Goal: Task Accomplishment & Management: Manage account settings

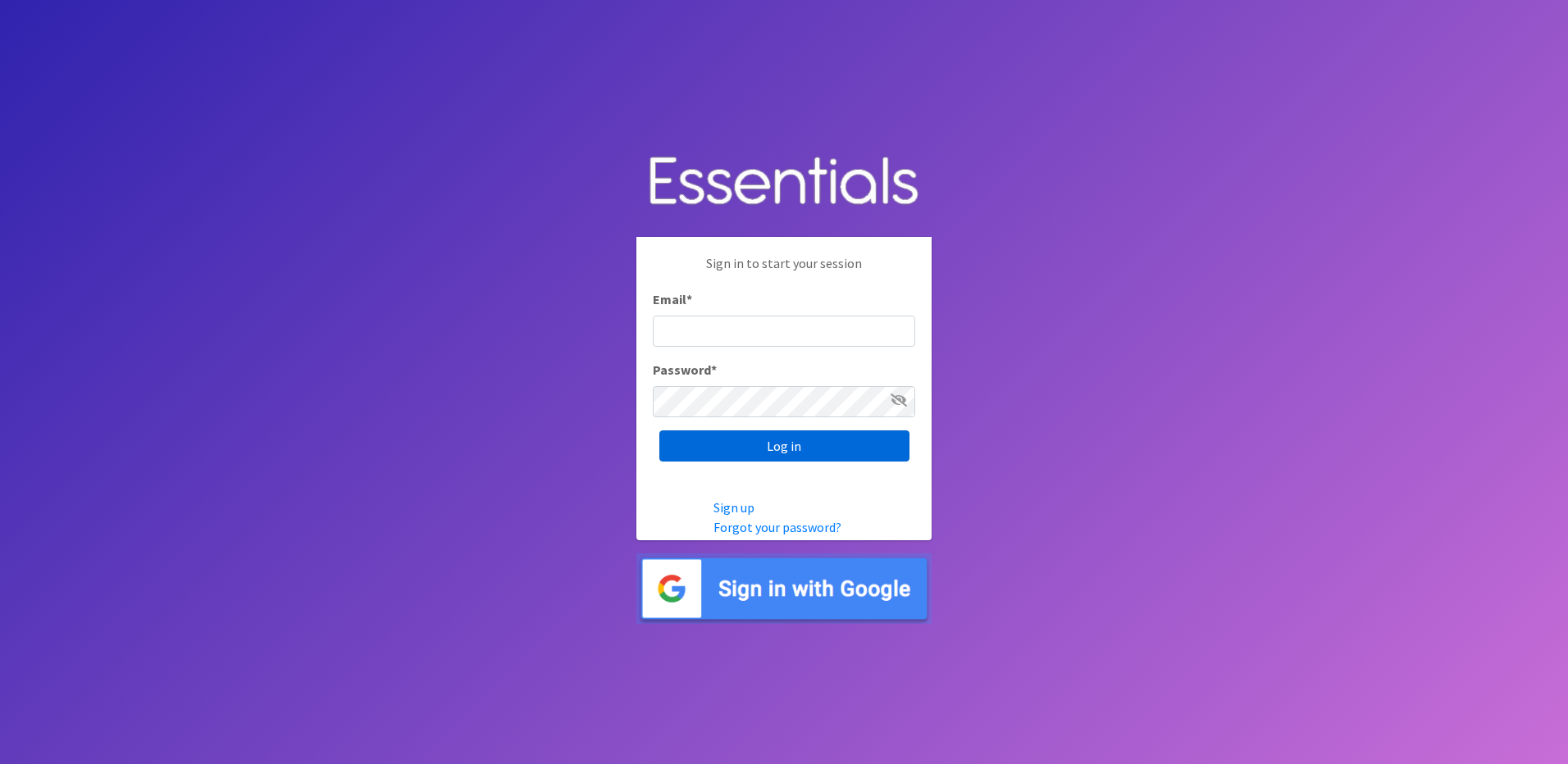
type input "info@marylanddiaperbank.org"
click at [874, 442] on input "Log in" at bounding box center [784, 446] width 250 height 31
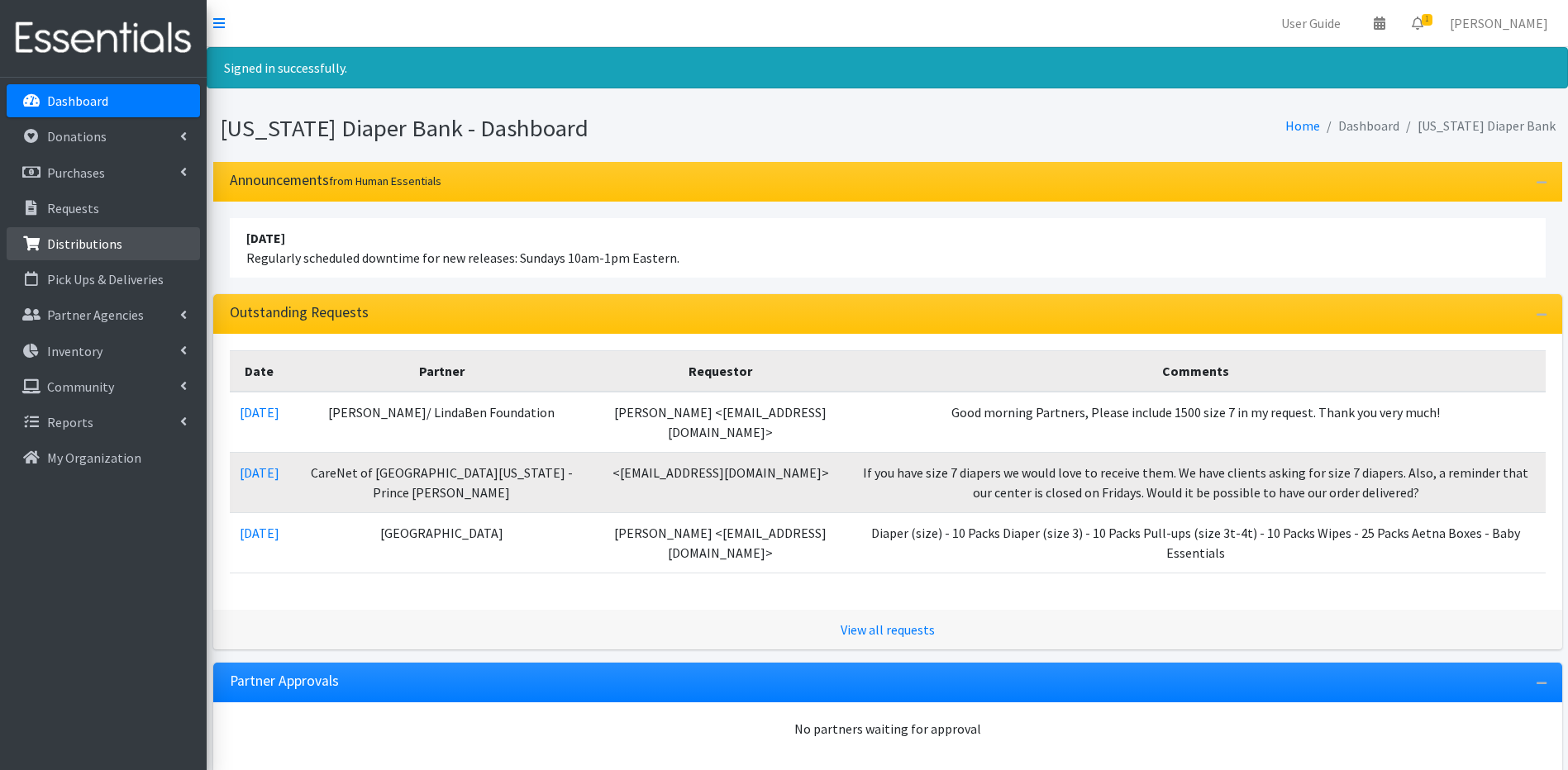
click at [186, 243] on link "Distributions" at bounding box center [103, 244] width 193 height 33
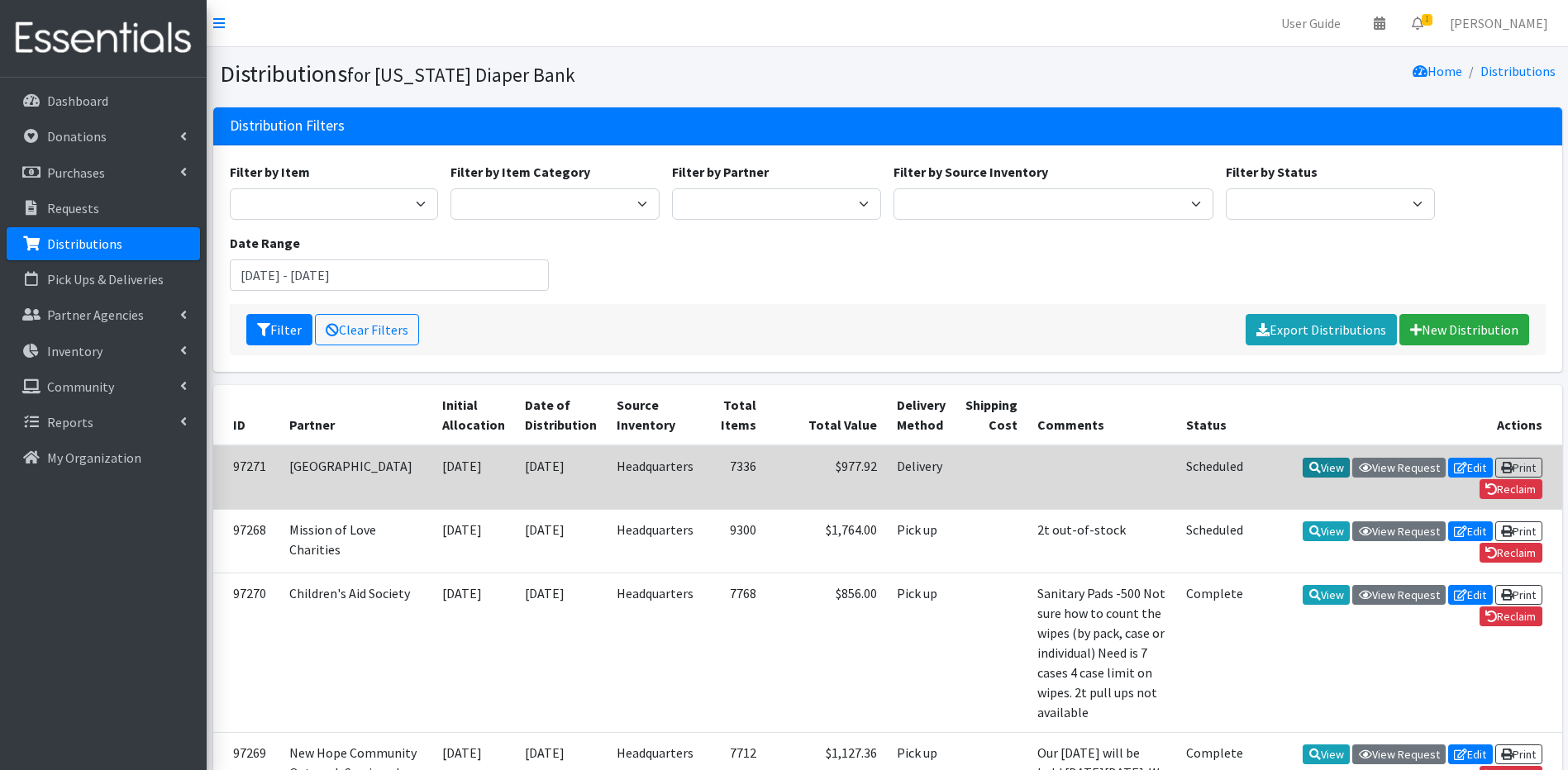
click at [1314, 465] on icon at bounding box center [1315, 467] width 11 height 11
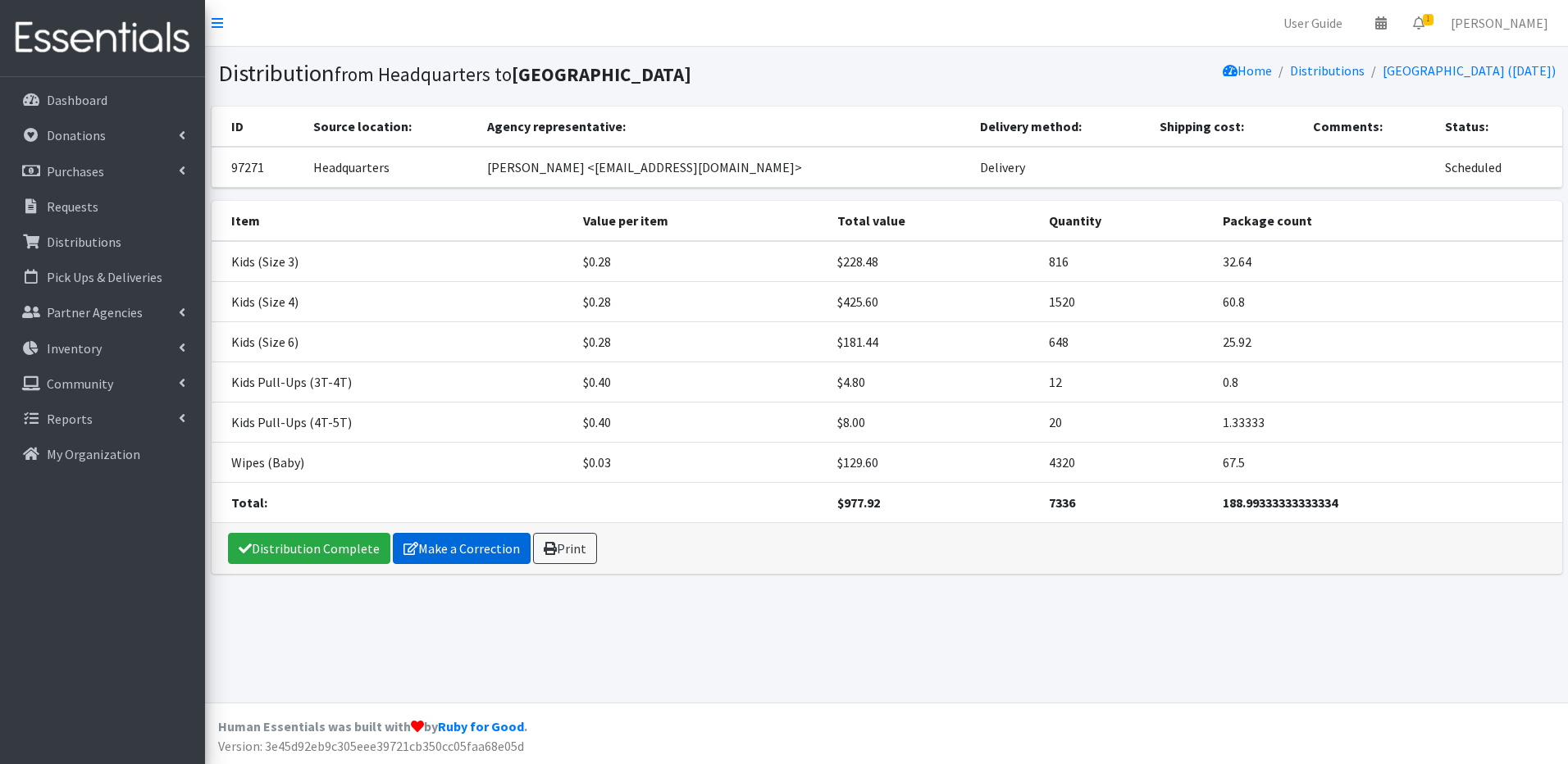
click at [446, 542] on link "Make a Correction" at bounding box center [461, 548] width 138 height 31
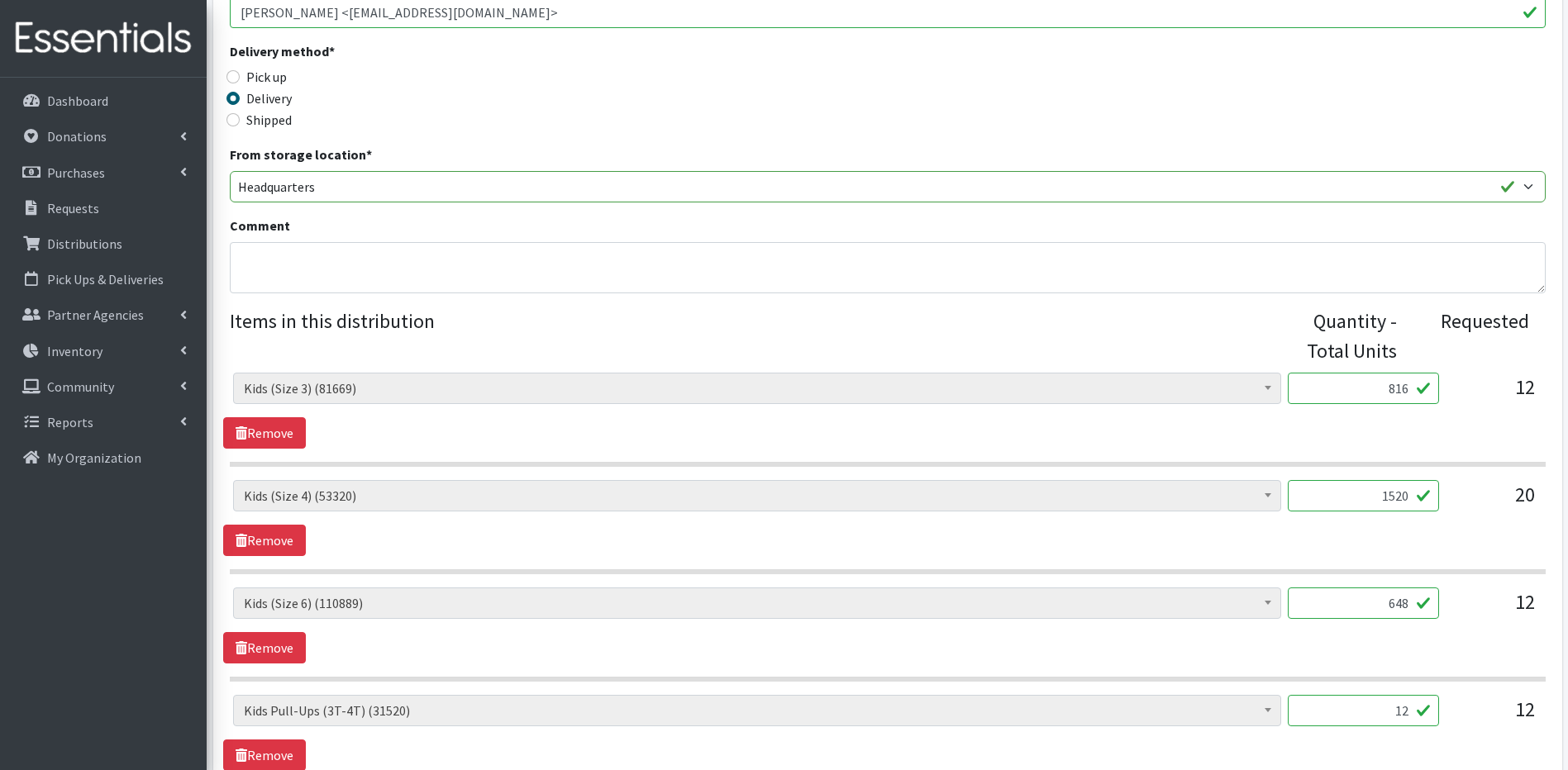
scroll to position [407, 0]
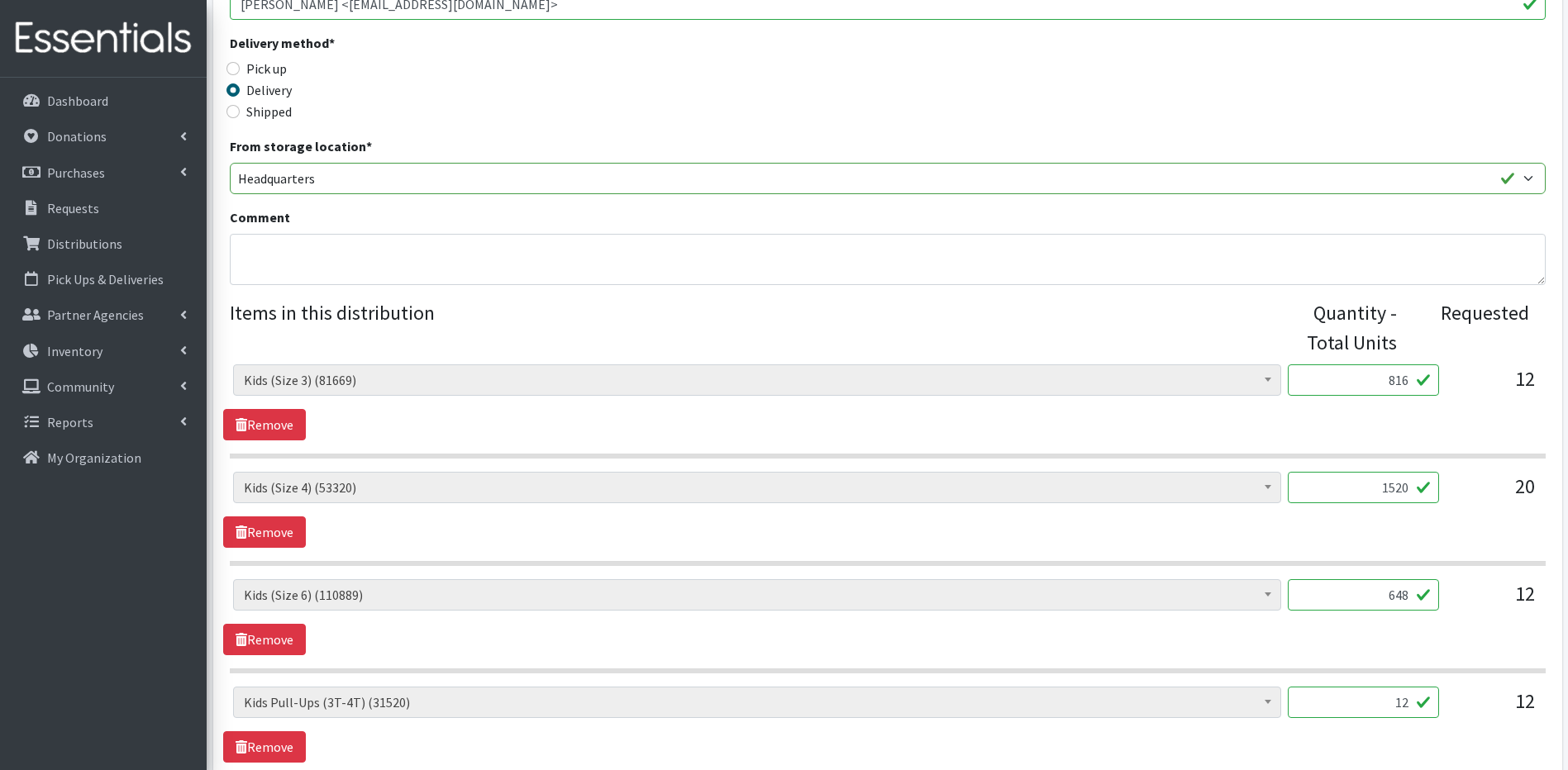
click at [1408, 703] on input "12" at bounding box center [1363, 702] width 151 height 31
type input "1"
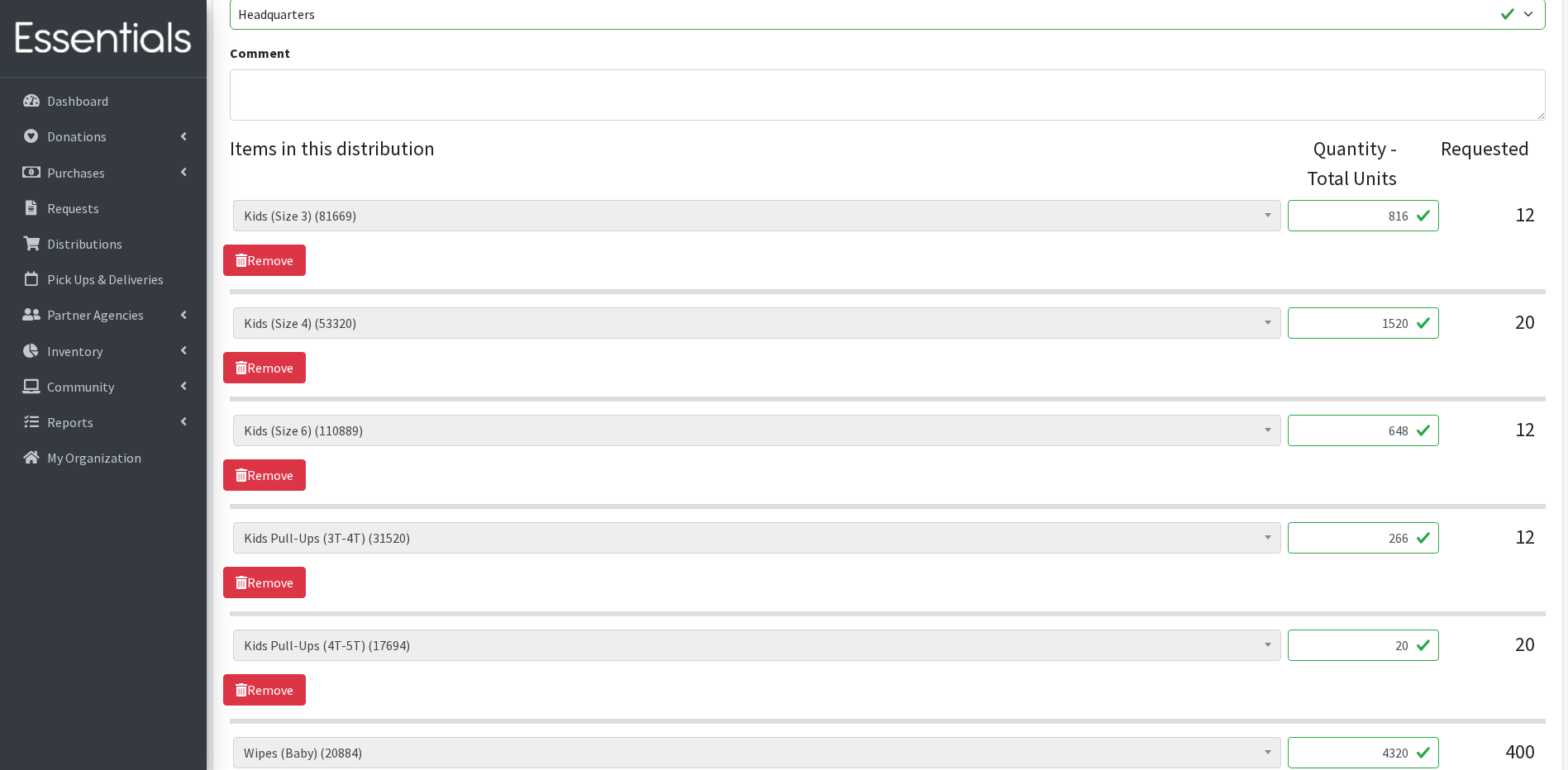
scroll to position [612, 0]
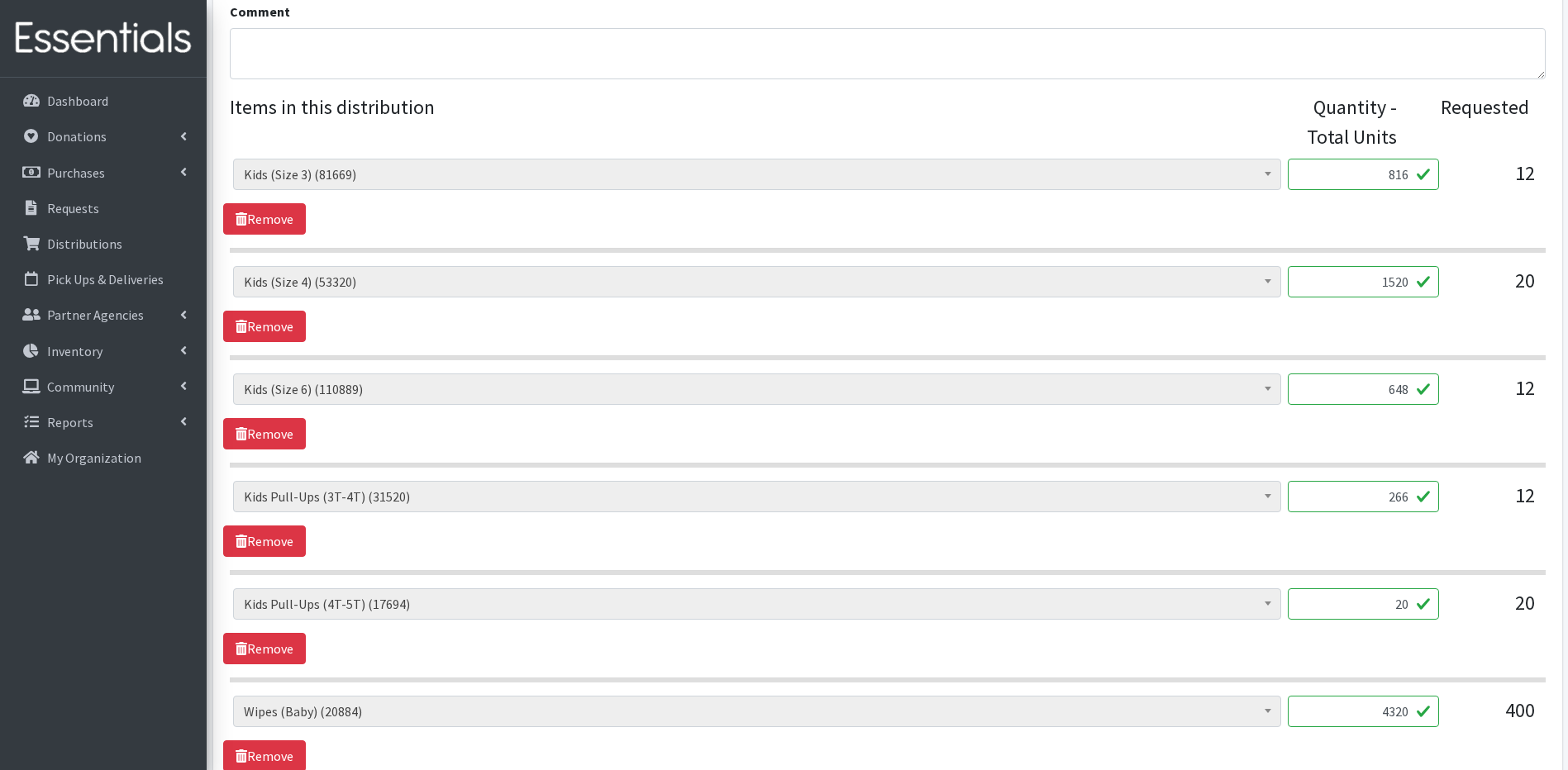
type input "266"
click at [1413, 607] on input "20" at bounding box center [1363, 604] width 151 height 31
type input "2"
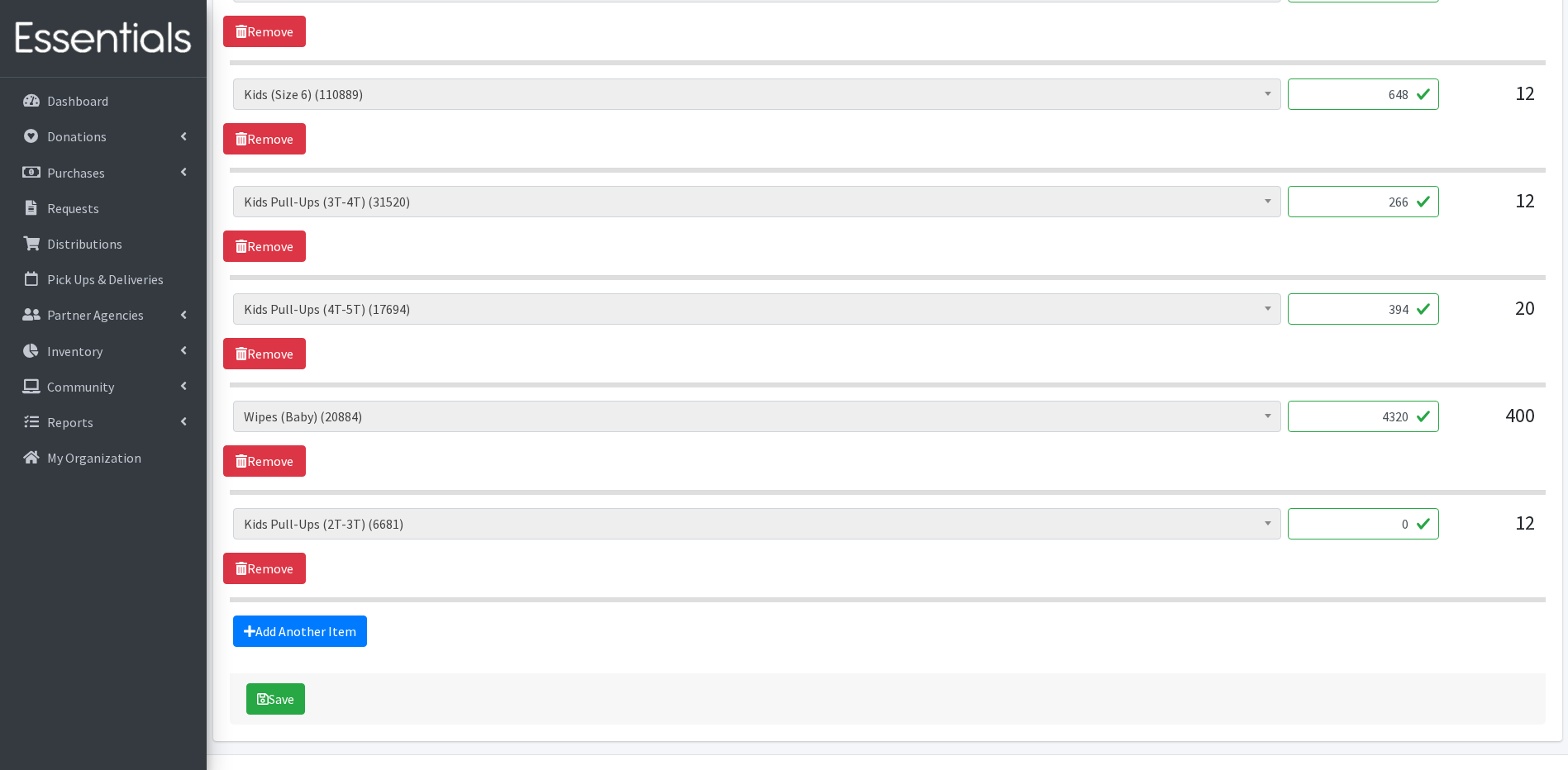
scroll to position [910, 0]
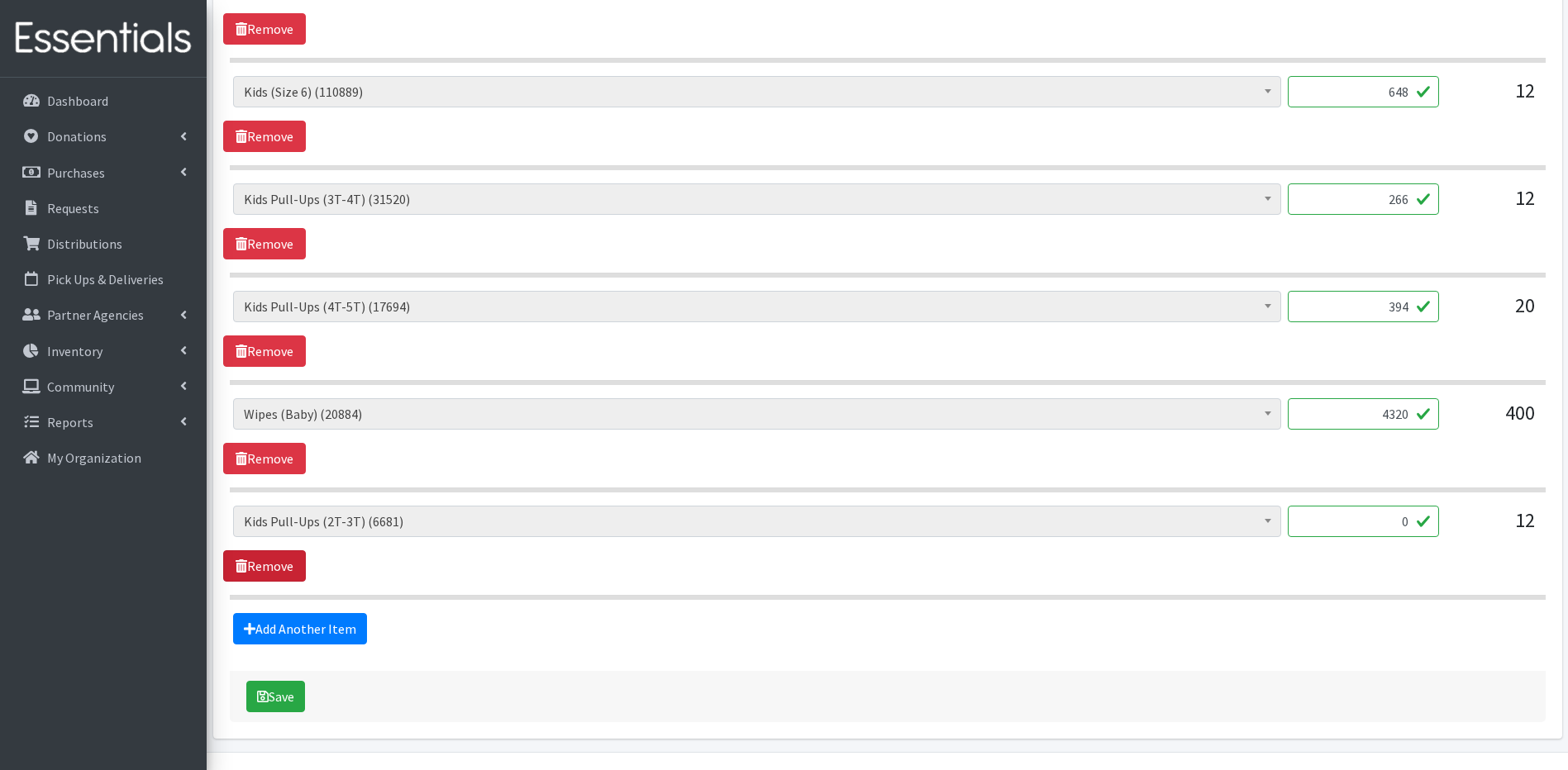
type input "394"
click at [265, 562] on link "Remove" at bounding box center [264, 566] width 83 height 31
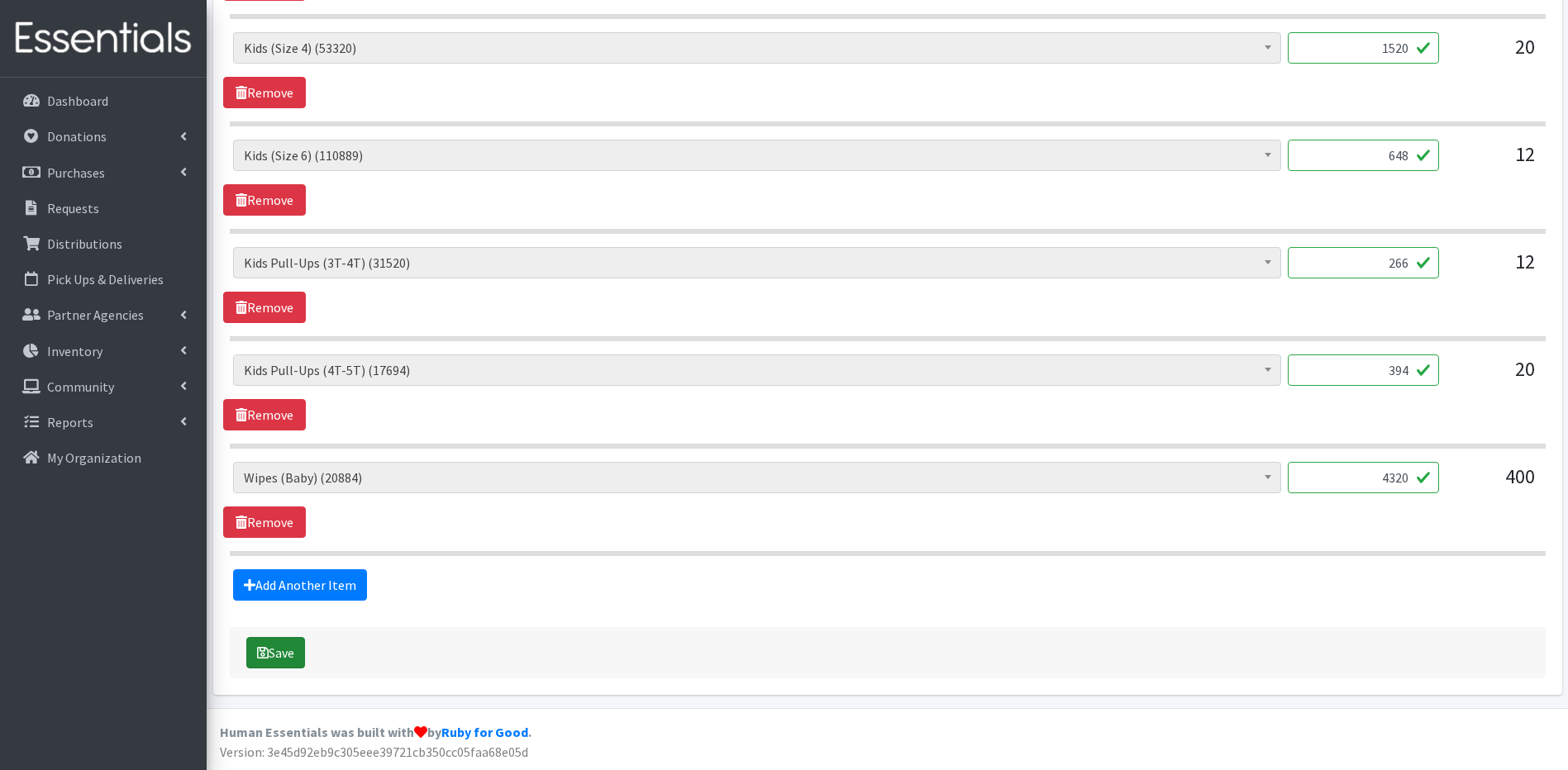
click at [278, 650] on button "Save" at bounding box center [275, 653] width 59 height 31
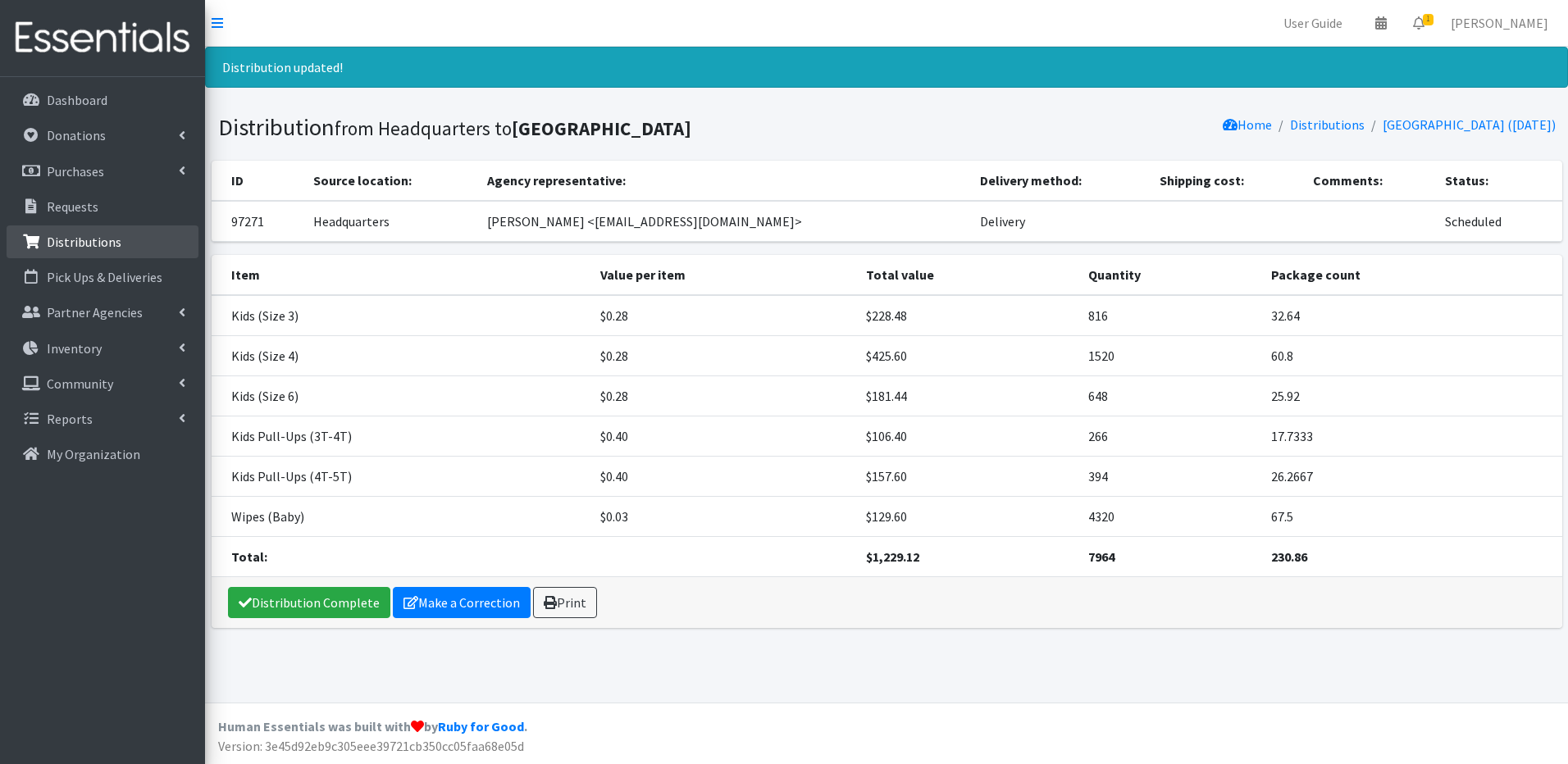
click at [114, 242] on p "Distributions" at bounding box center [84, 242] width 75 height 16
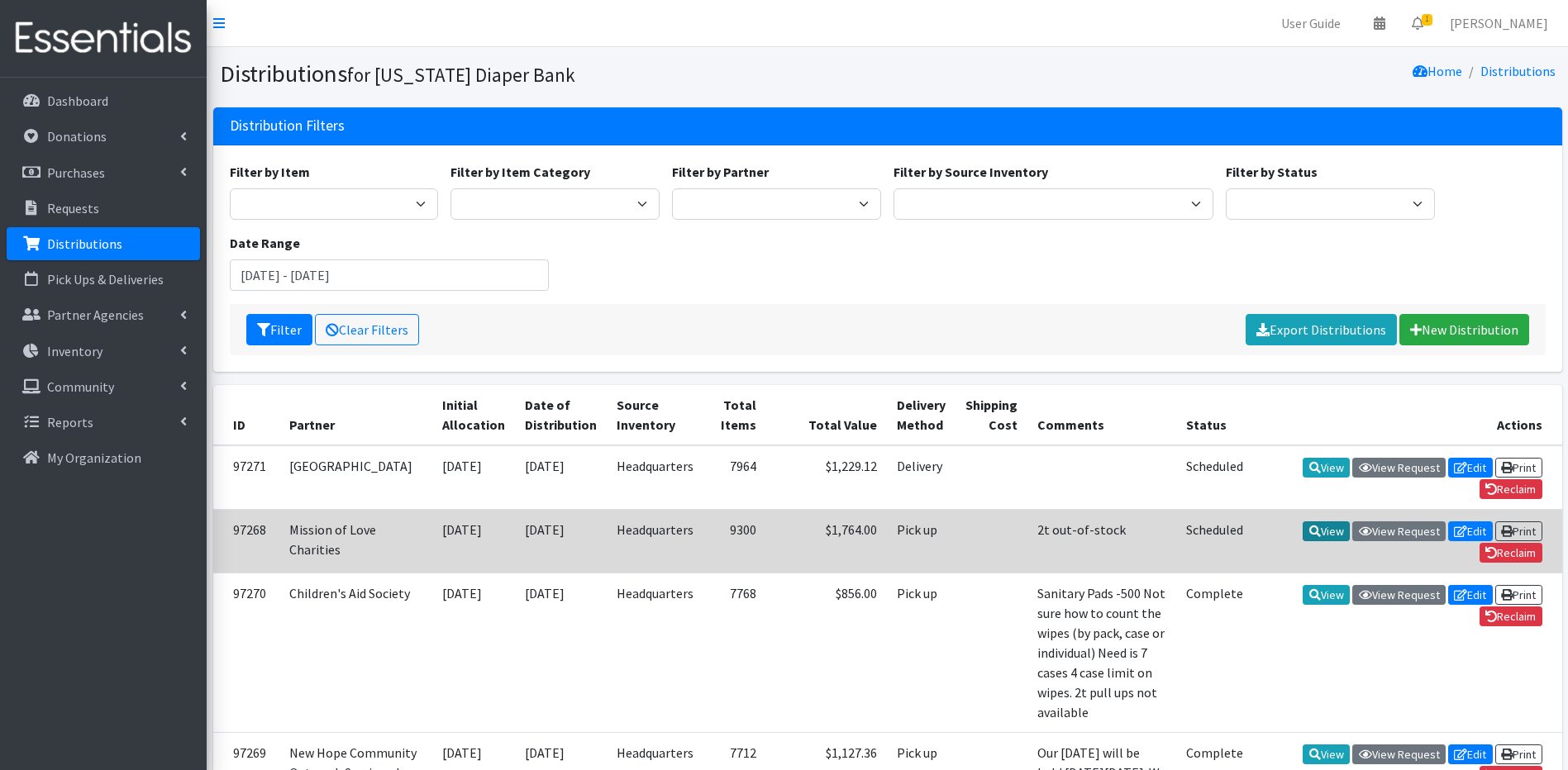
click at [1313, 527] on icon at bounding box center [1315, 531] width 11 height 11
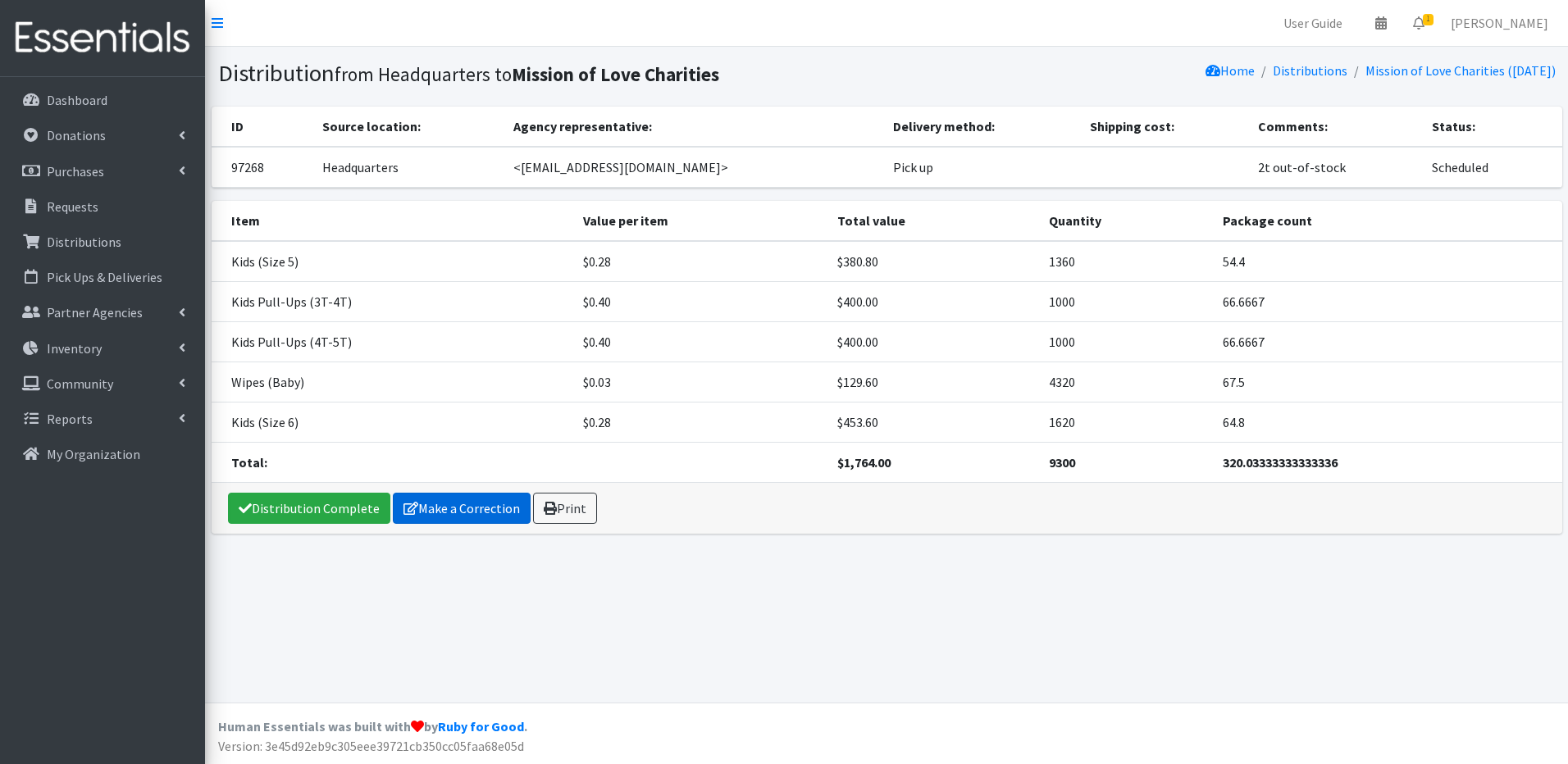
click at [422, 509] on link "Make a Correction" at bounding box center [461, 508] width 138 height 31
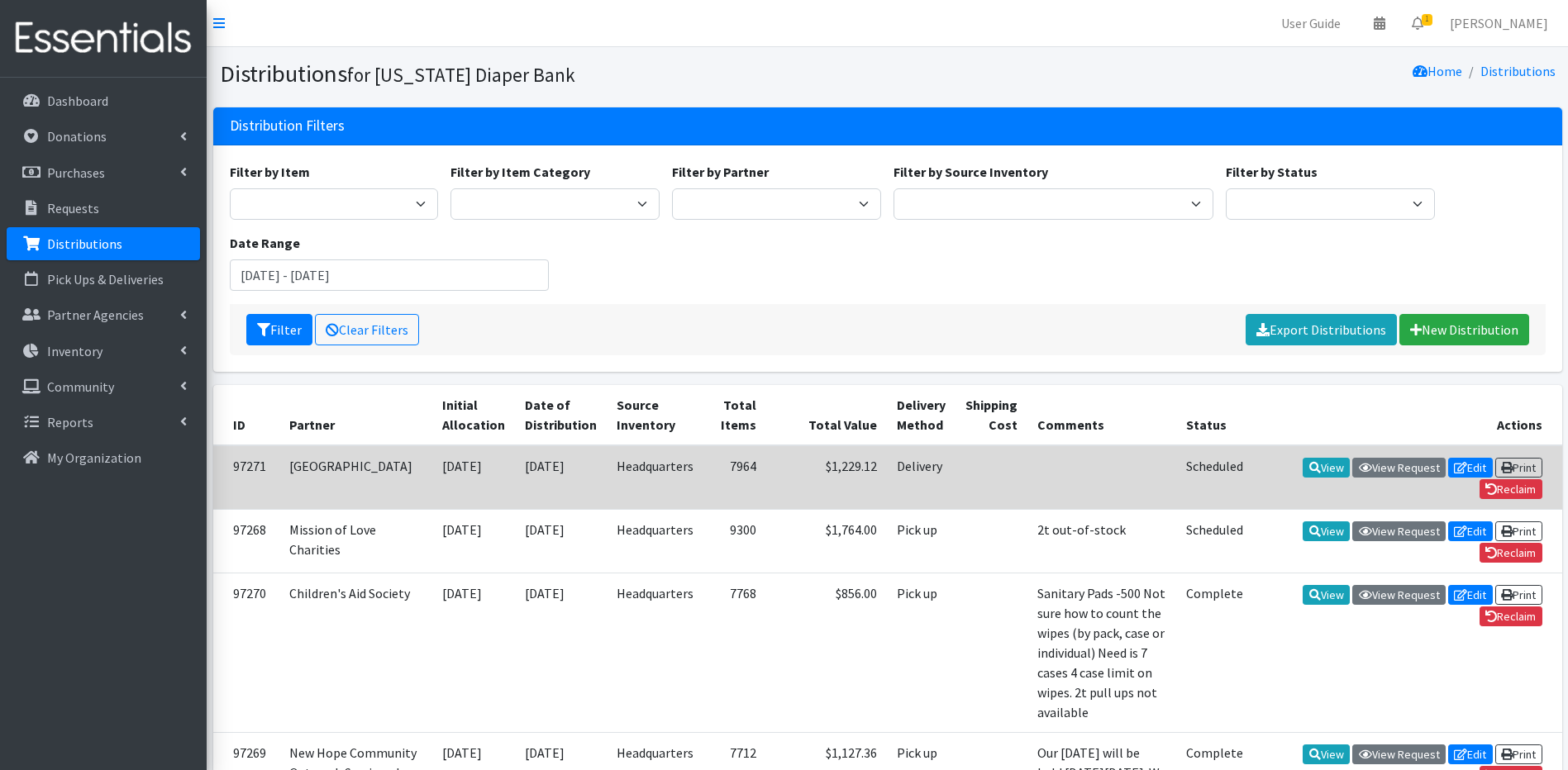
click at [310, 494] on td "[GEOGRAPHIC_DATA]" at bounding box center [356, 478] width 153 height 65
click at [1320, 469] on link "View" at bounding box center [1326, 467] width 47 height 20
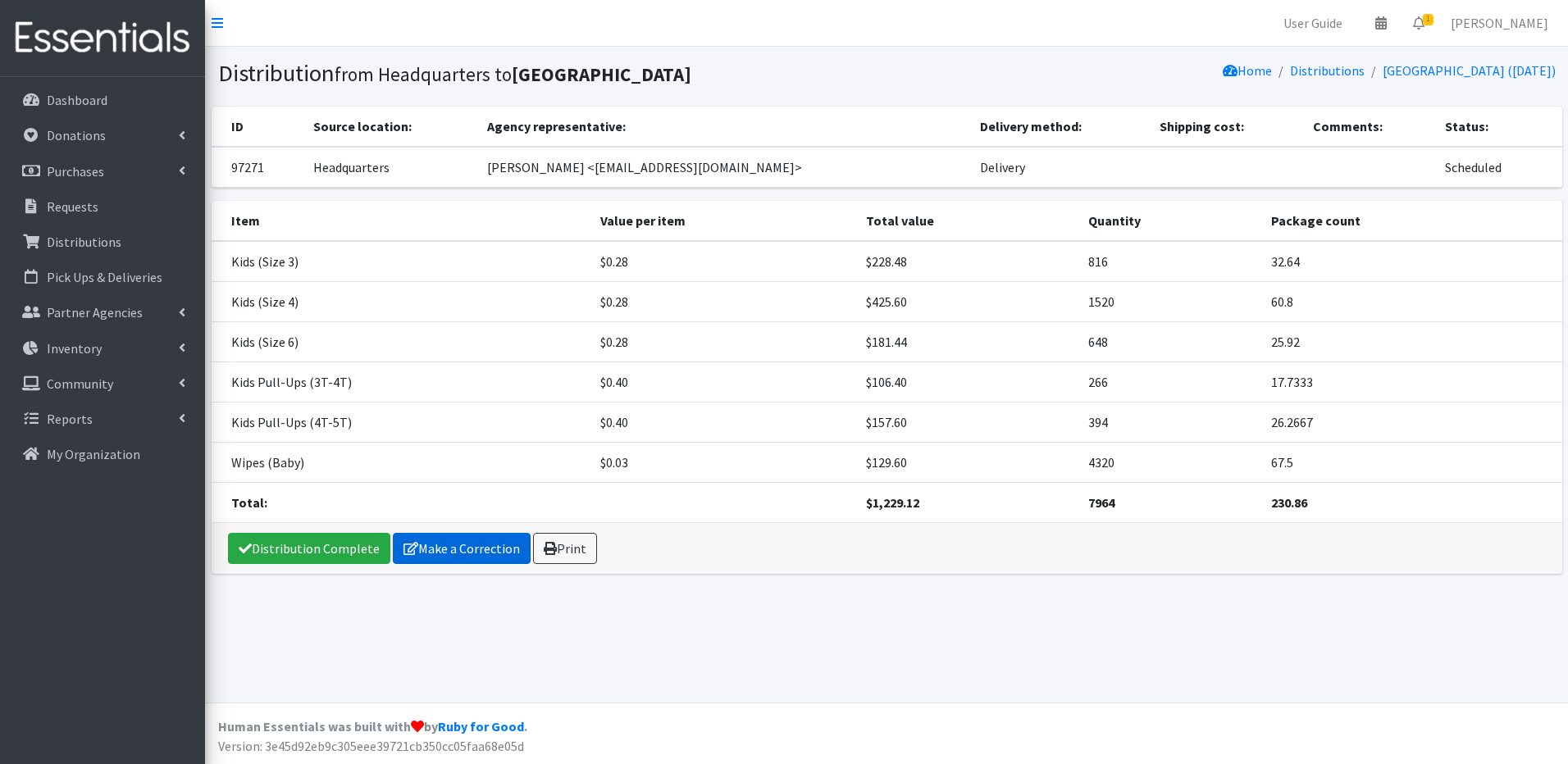
click at [429, 553] on link "Make a Correction" at bounding box center [461, 548] width 138 height 31
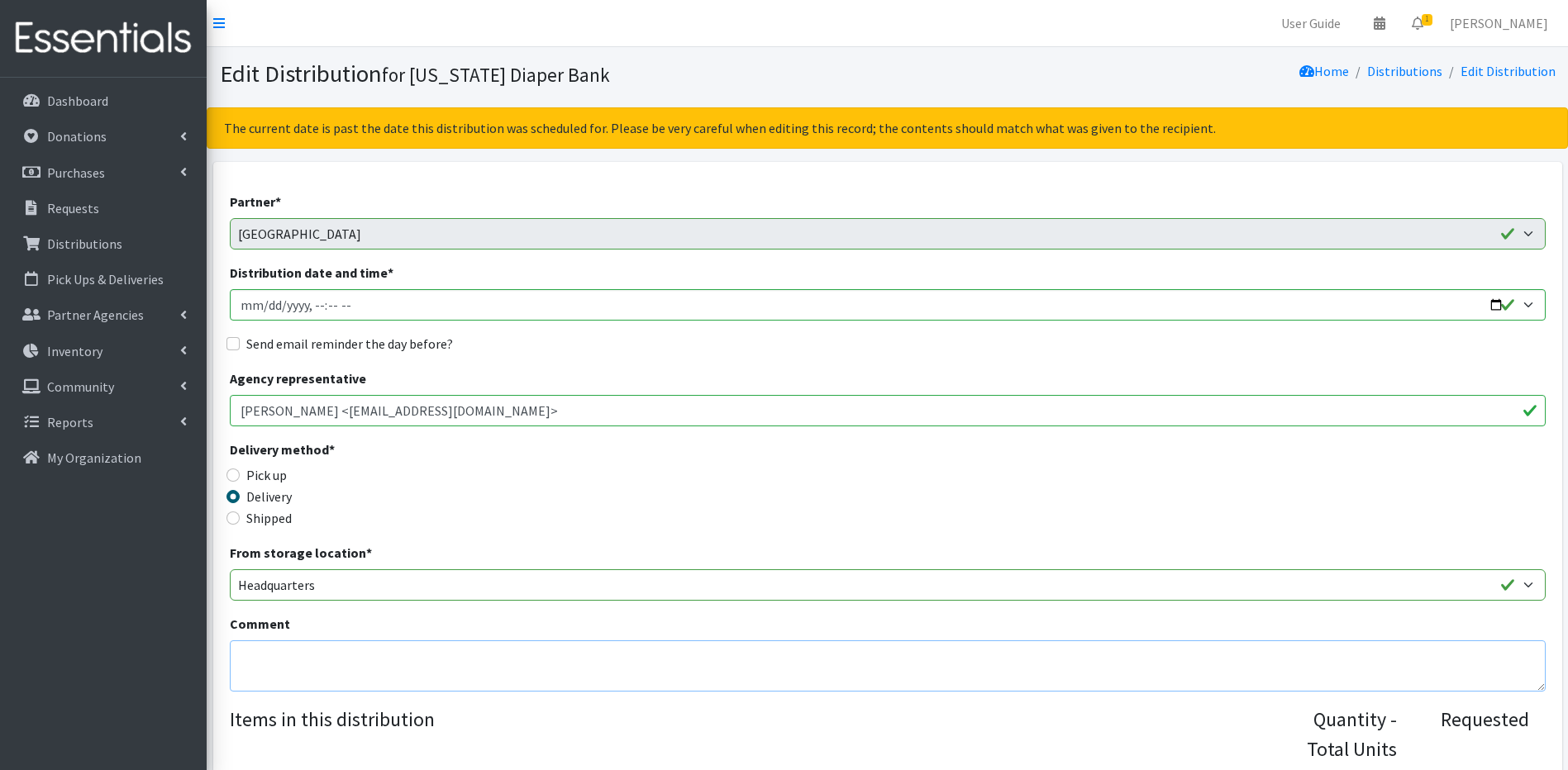
click at [270, 652] on textarea "Comment" at bounding box center [888, 665] width 1316 height 52
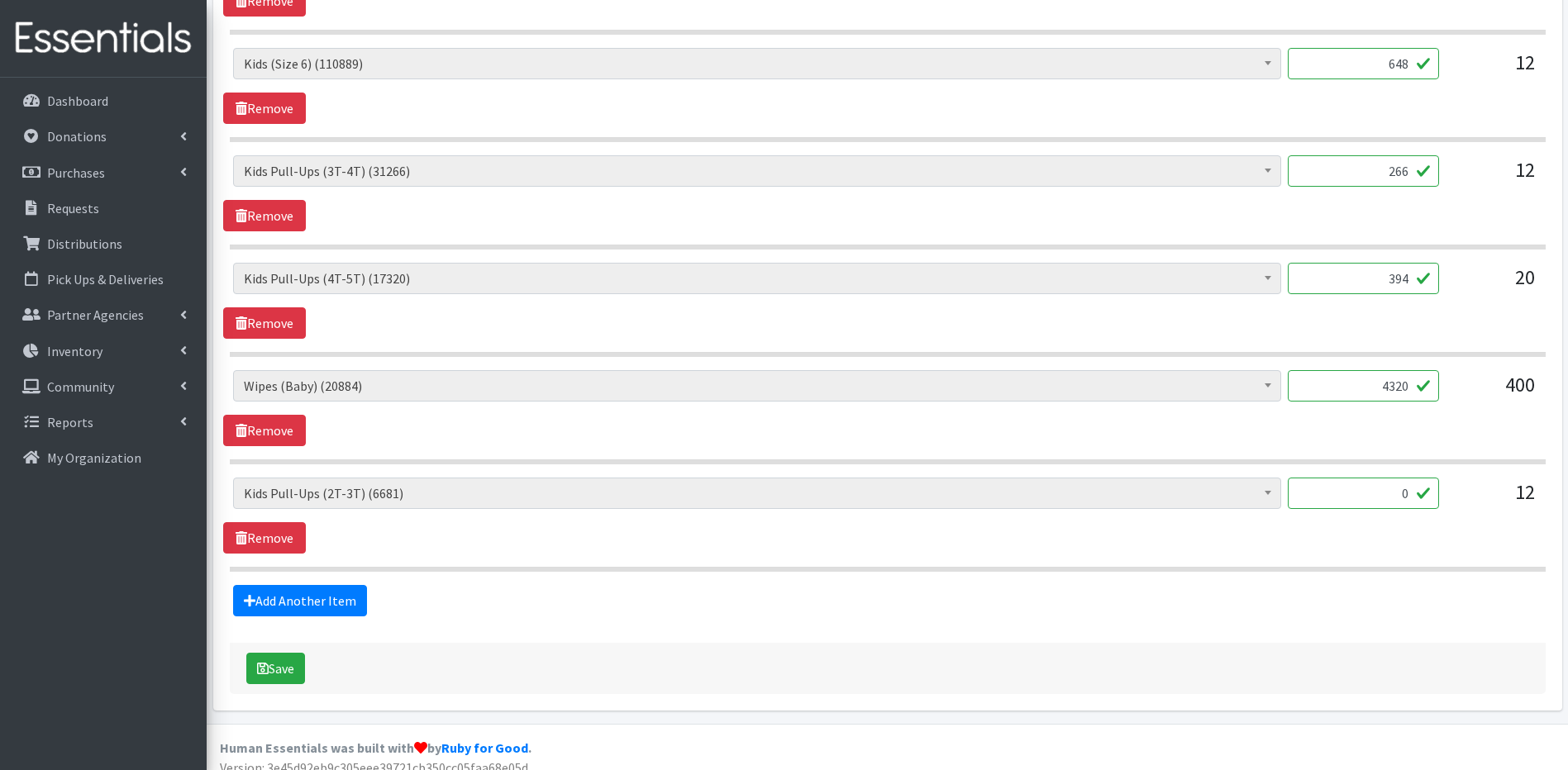
scroll to position [953, 0]
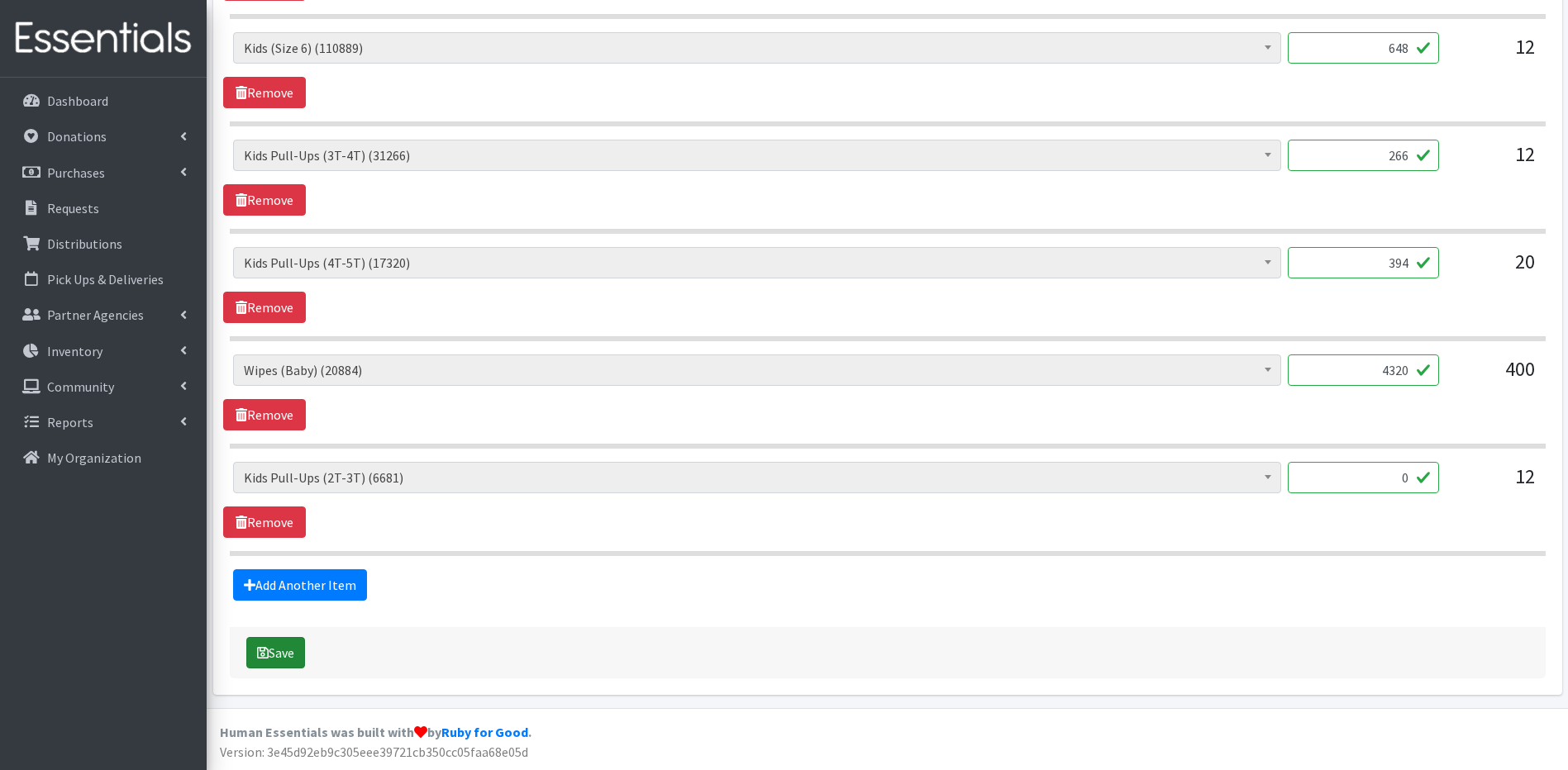
type textarea "1 box of G (90) - for Older Children with incontinence"
click at [273, 654] on button "Save" at bounding box center [275, 653] width 59 height 31
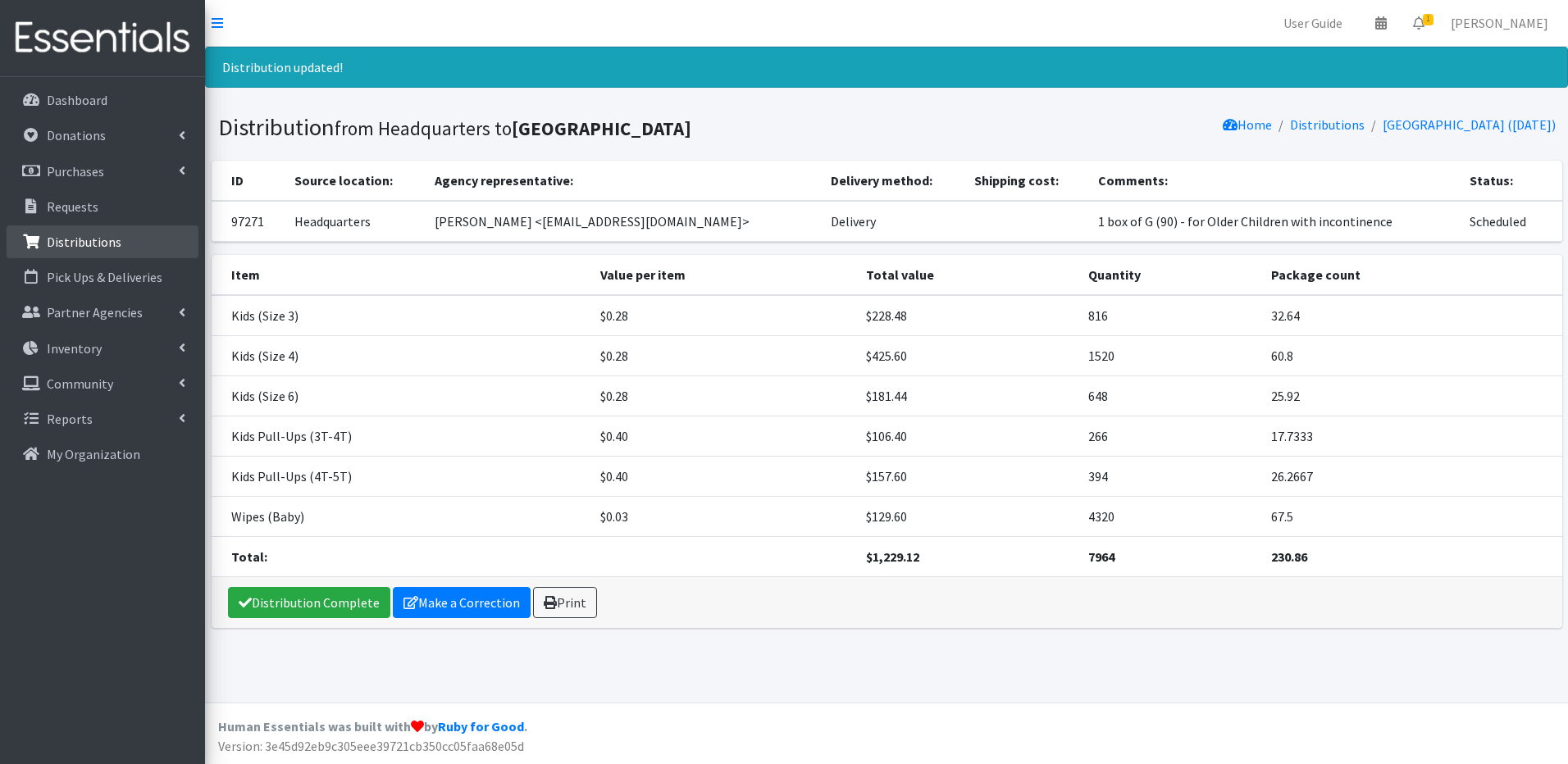
click at [62, 243] on p "Distributions" at bounding box center [84, 242] width 75 height 16
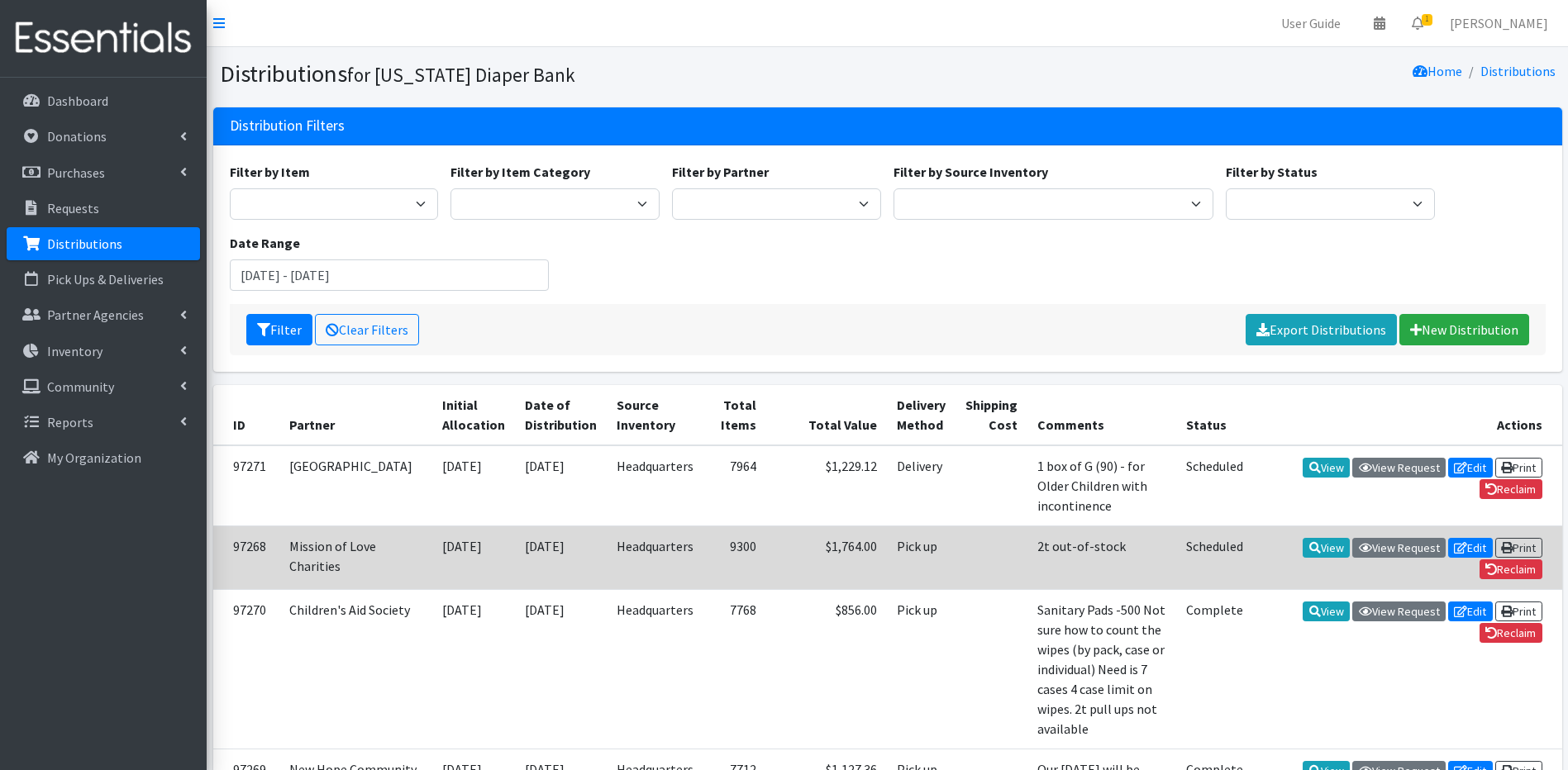
click at [533, 541] on td "09/29/2025" at bounding box center [561, 557] width 92 height 64
click at [1316, 538] on link "View" at bounding box center [1326, 547] width 47 height 20
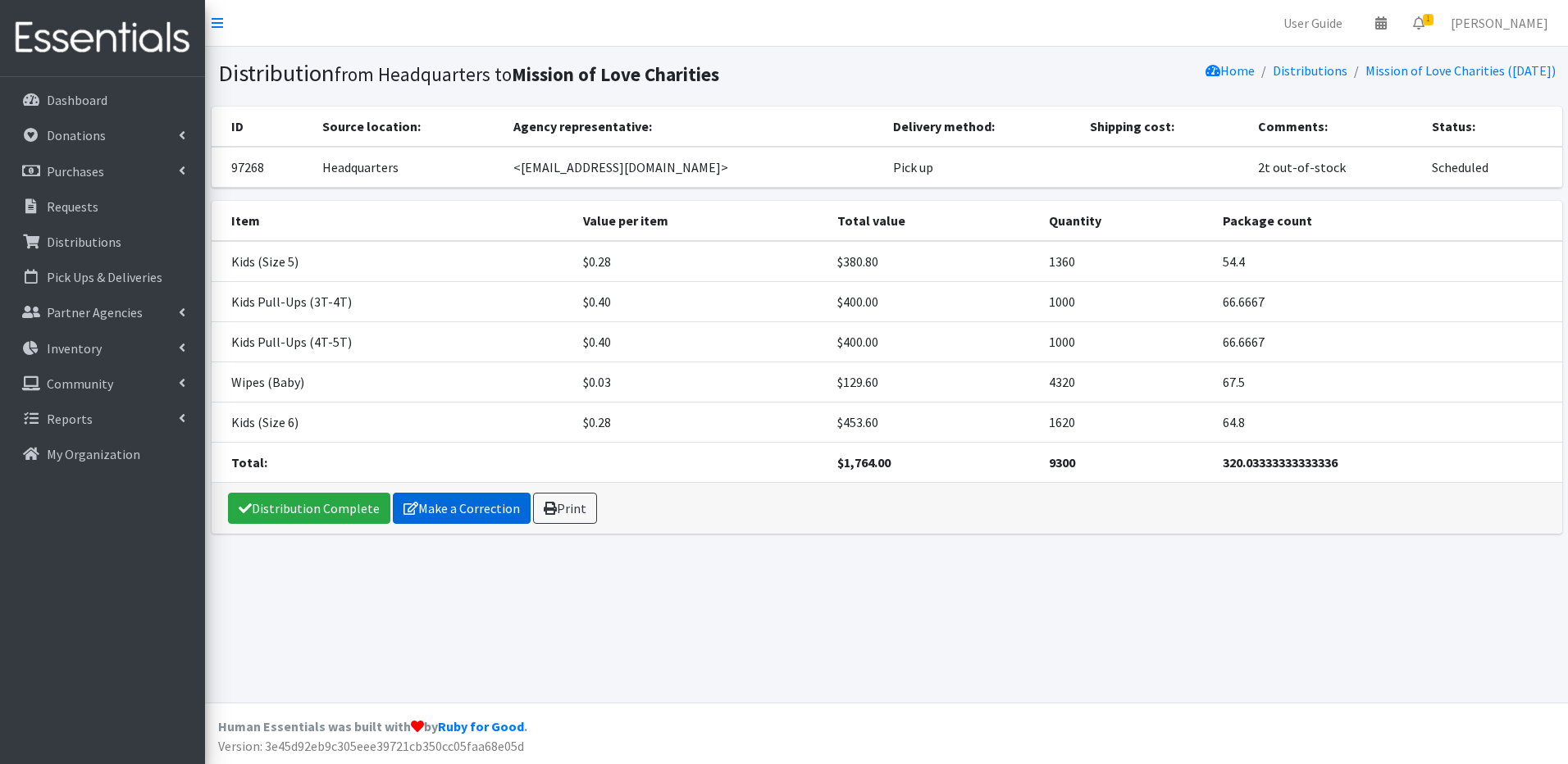
click at [460, 502] on link "Make a Correction" at bounding box center [461, 508] width 138 height 31
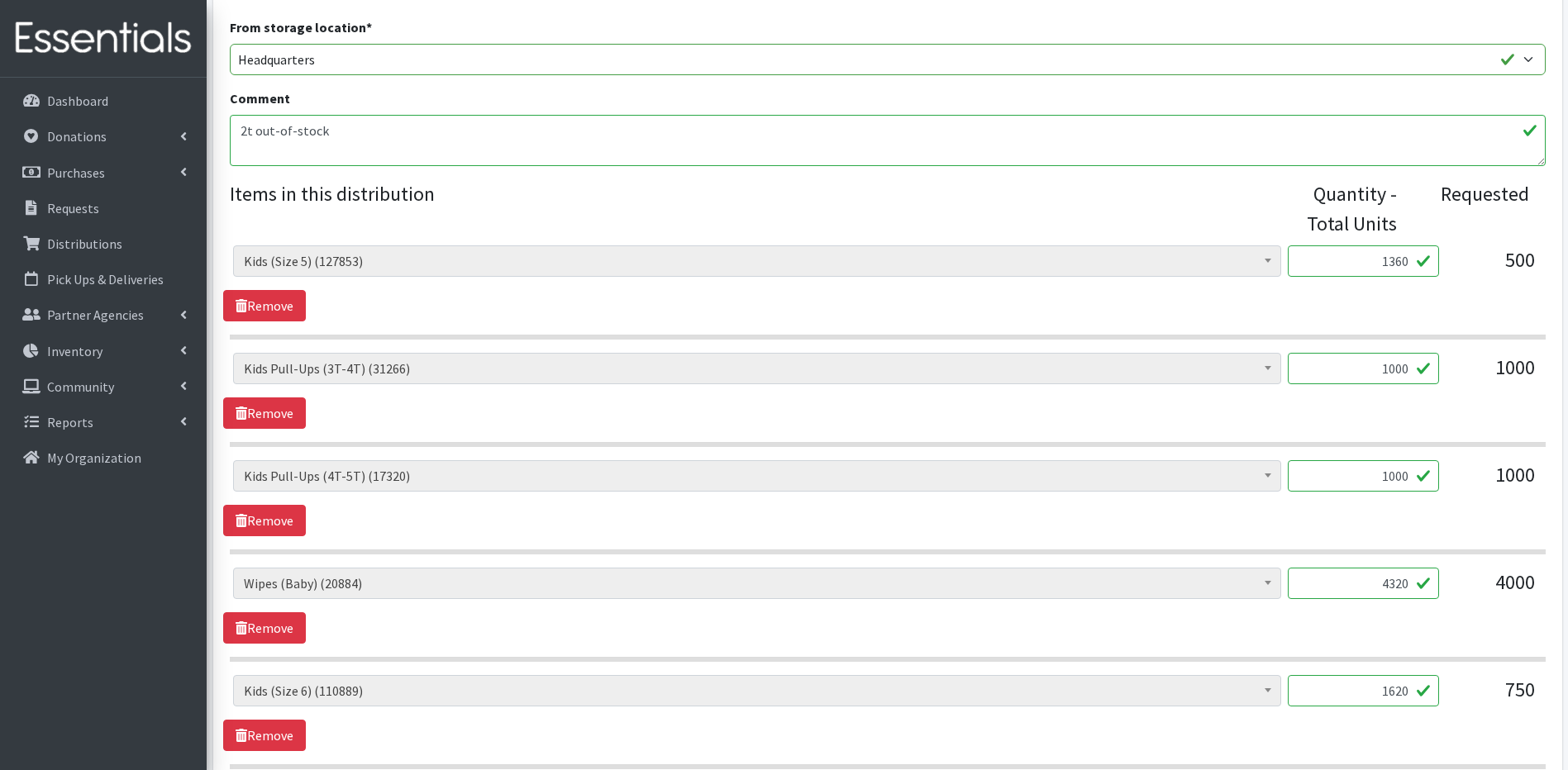
scroll to position [530, 0]
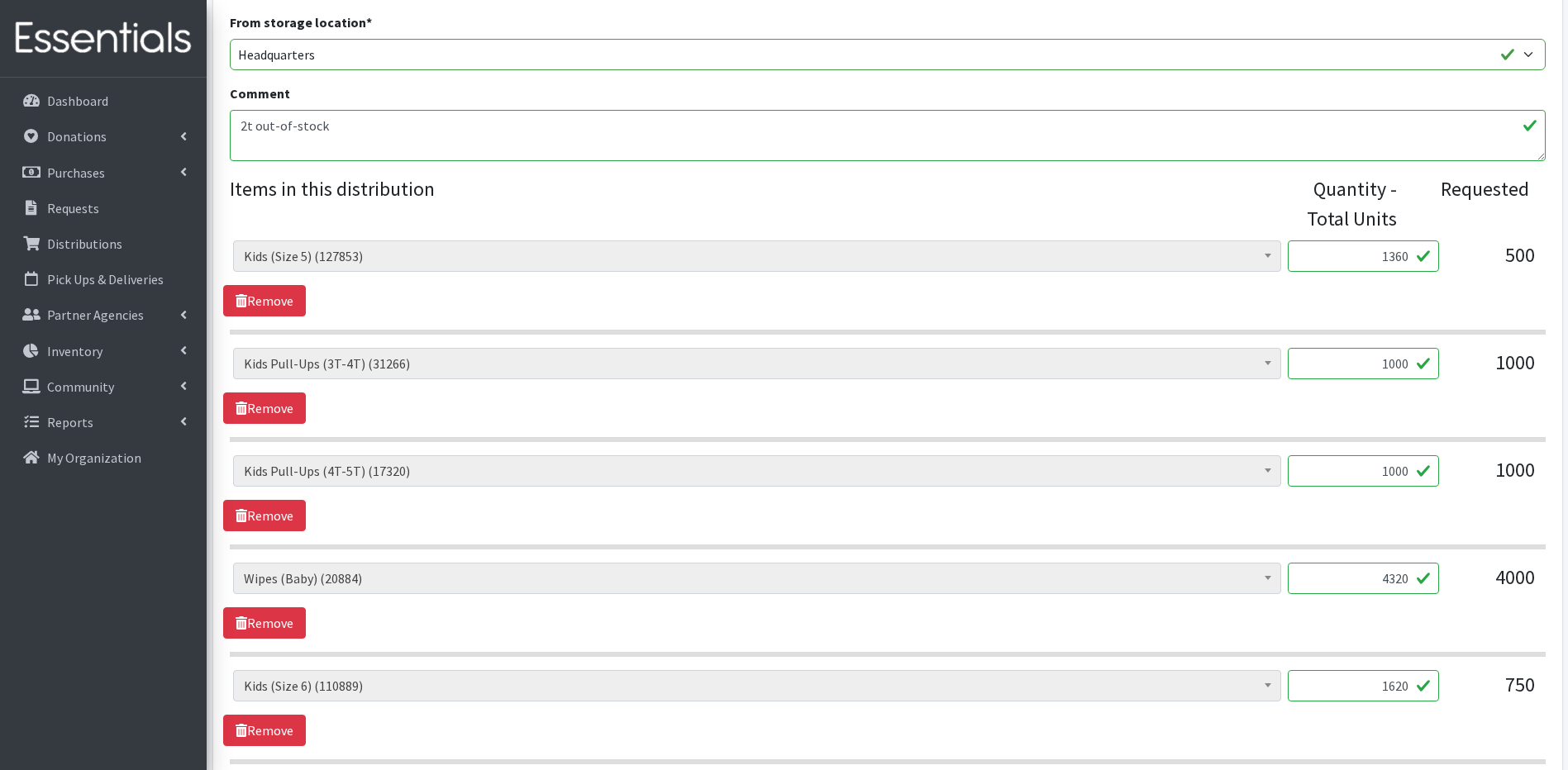
click at [1407, 364] on input "1000" at bounding box center [1363, 363] width 151 height 31
type input "1056"
click at [1407, 471] on input "1000" at bounding box center [1363, 471] width 151 height 31
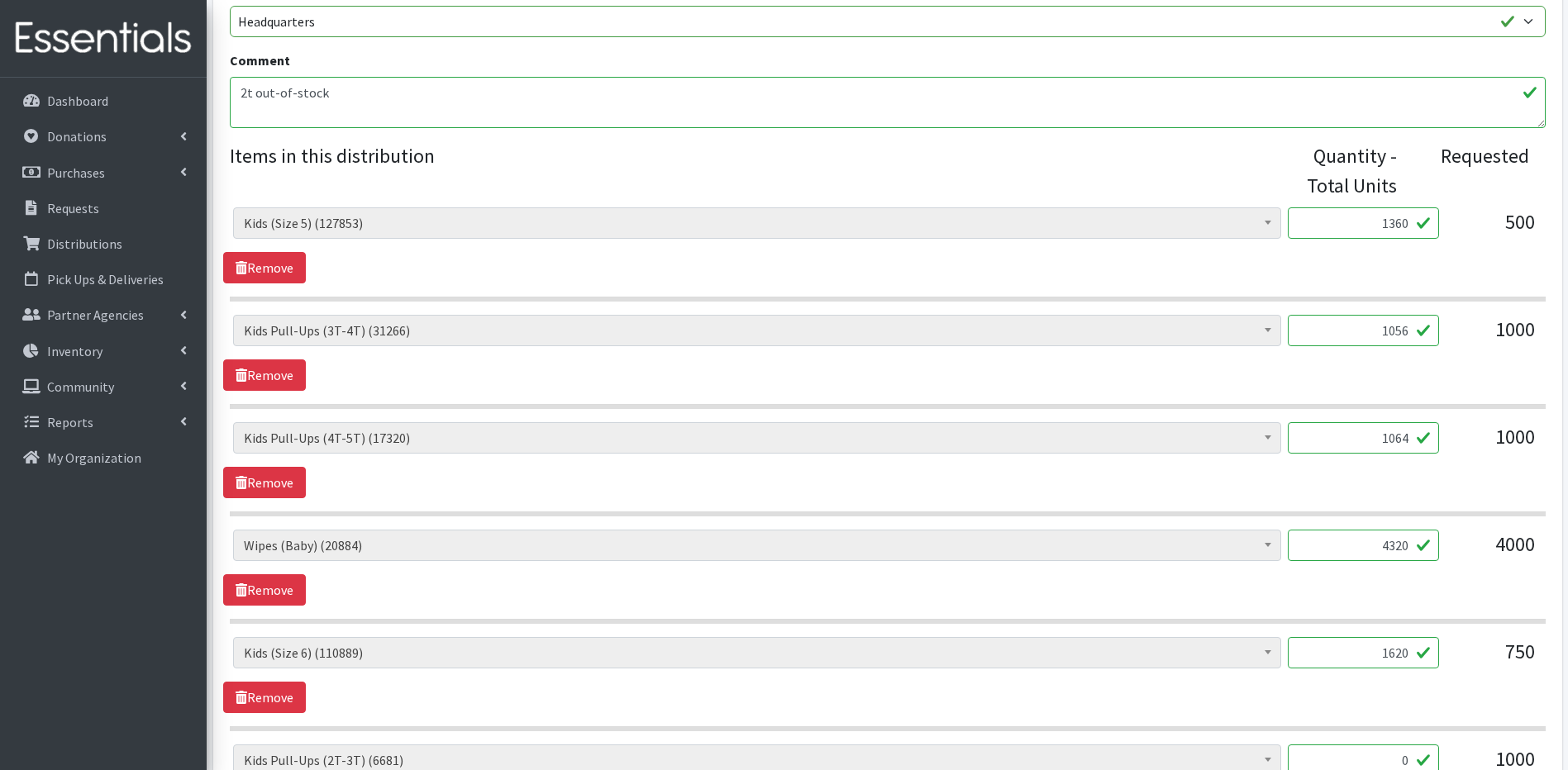
scroll to position [696, 0]
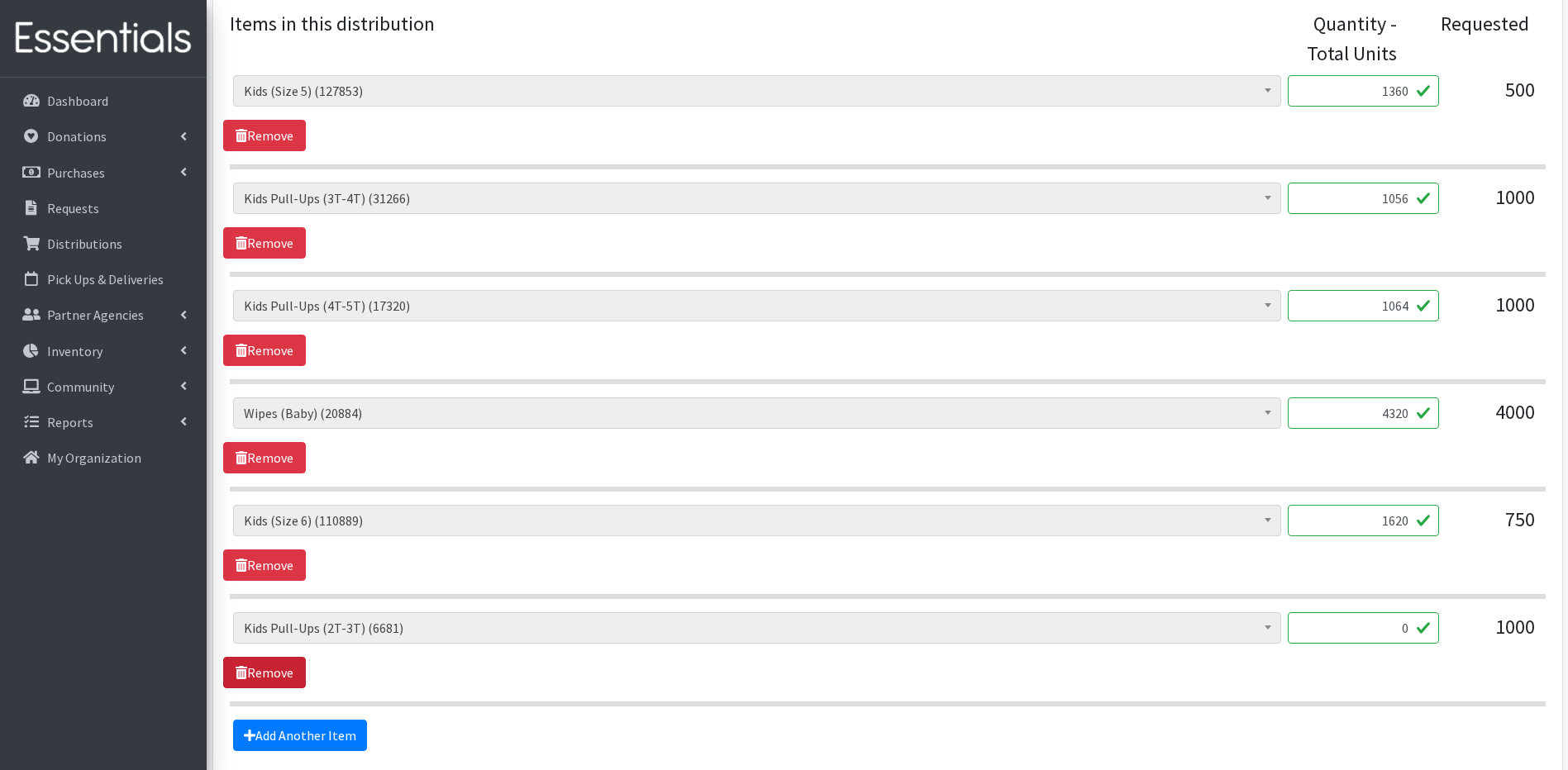
type input "1064"
click at [234, 672] on link "Remove" at bounding box center [264, 672] width 83 height 31
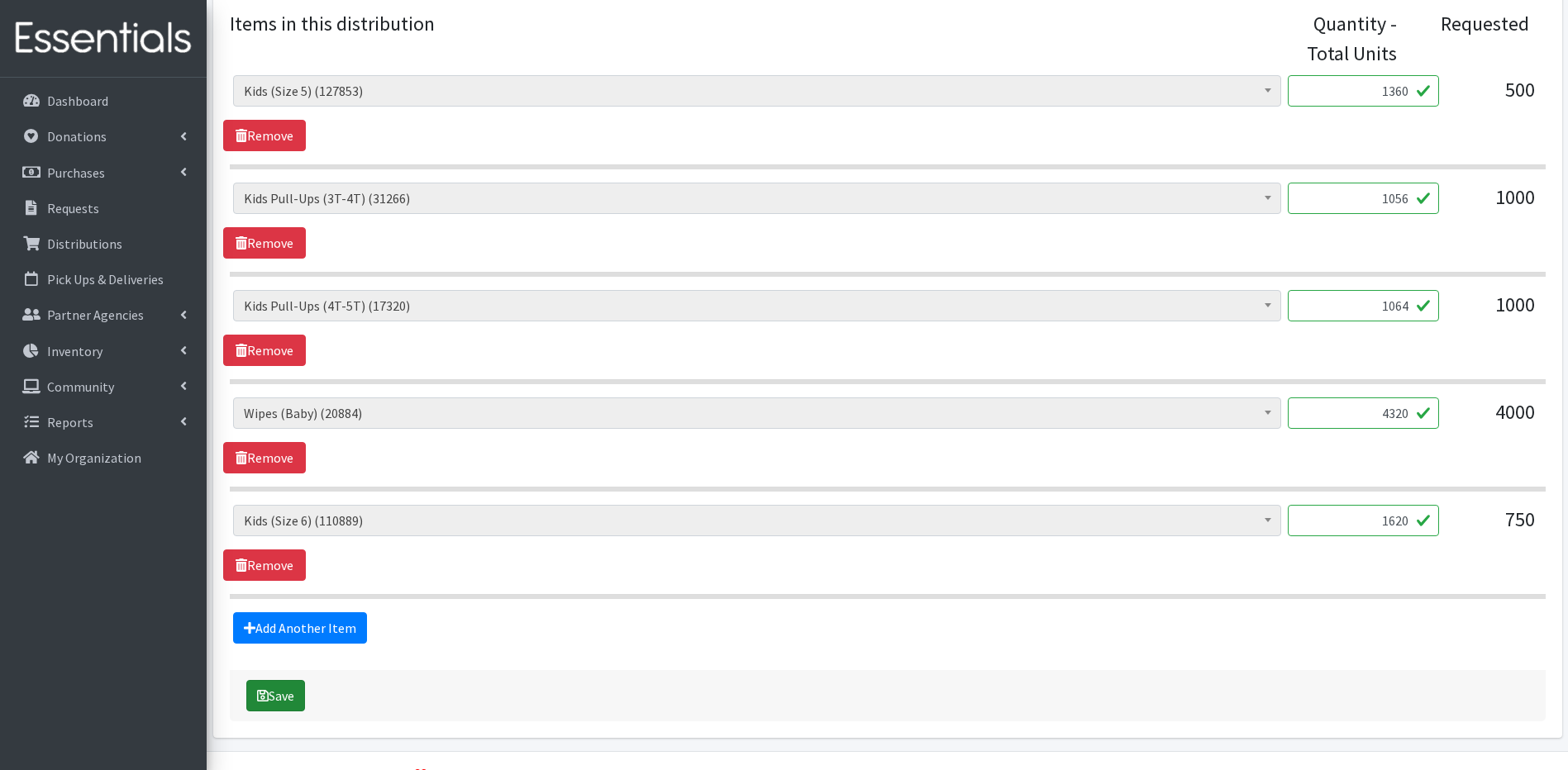
click at [286, 684] on button "Save" at bounding box center [275, 696] width 59 height 31
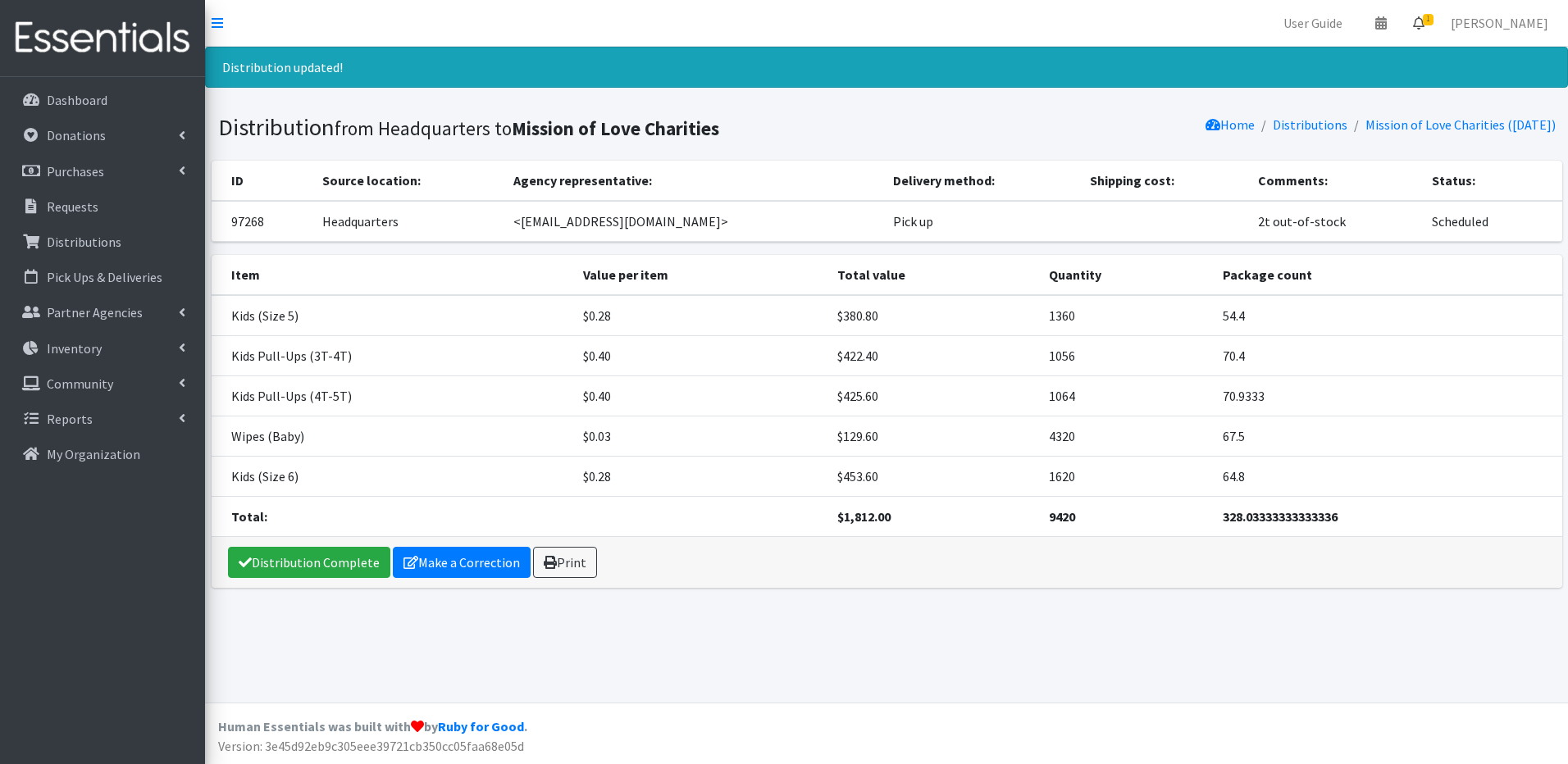
click at [1425, 18] on icon at bounding box center [1418, 23] width 11 height 13
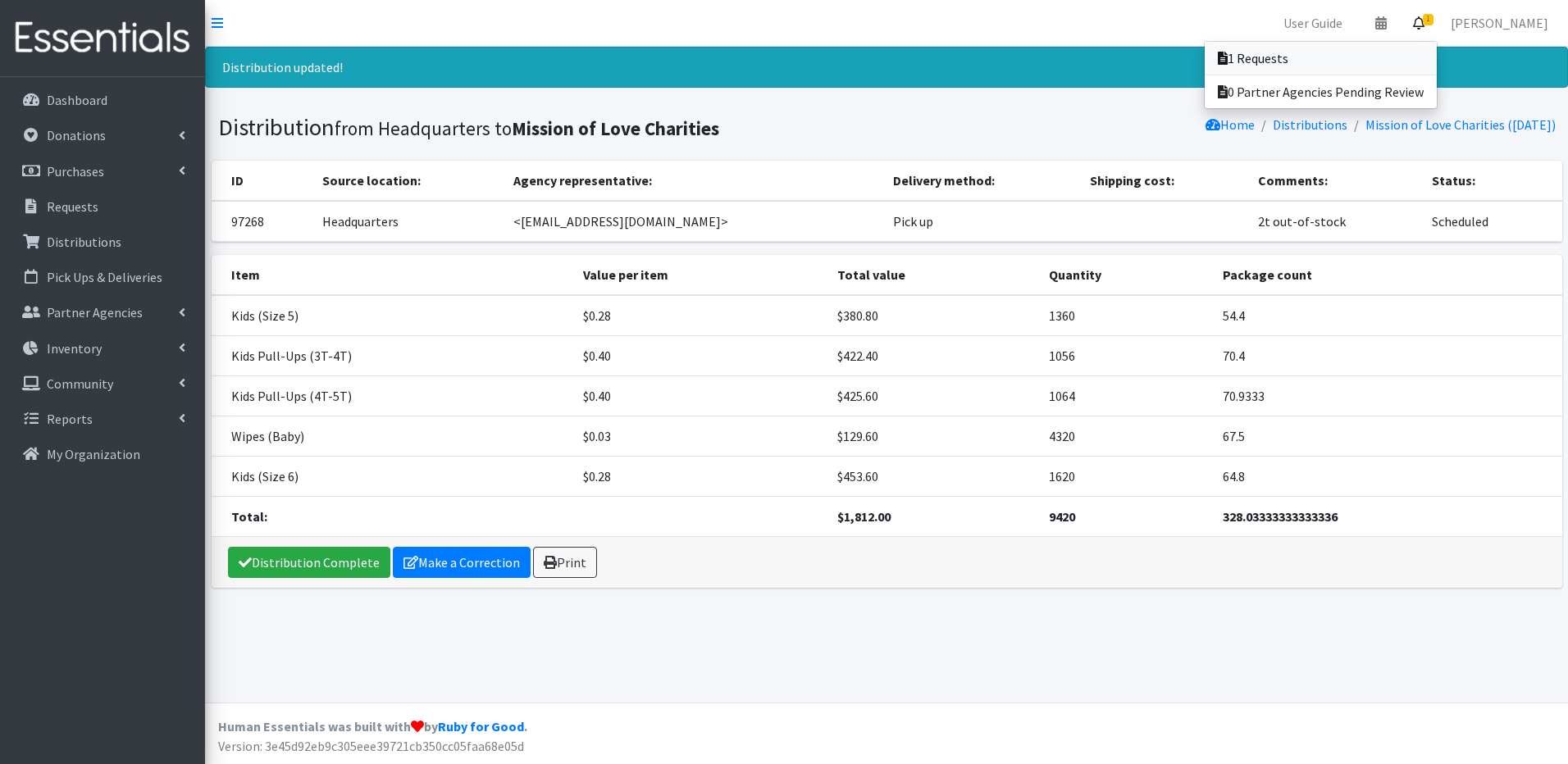
click at [1410, 54] on link "1 Requests" at bounding box center [1321, 58] width 232 height 33
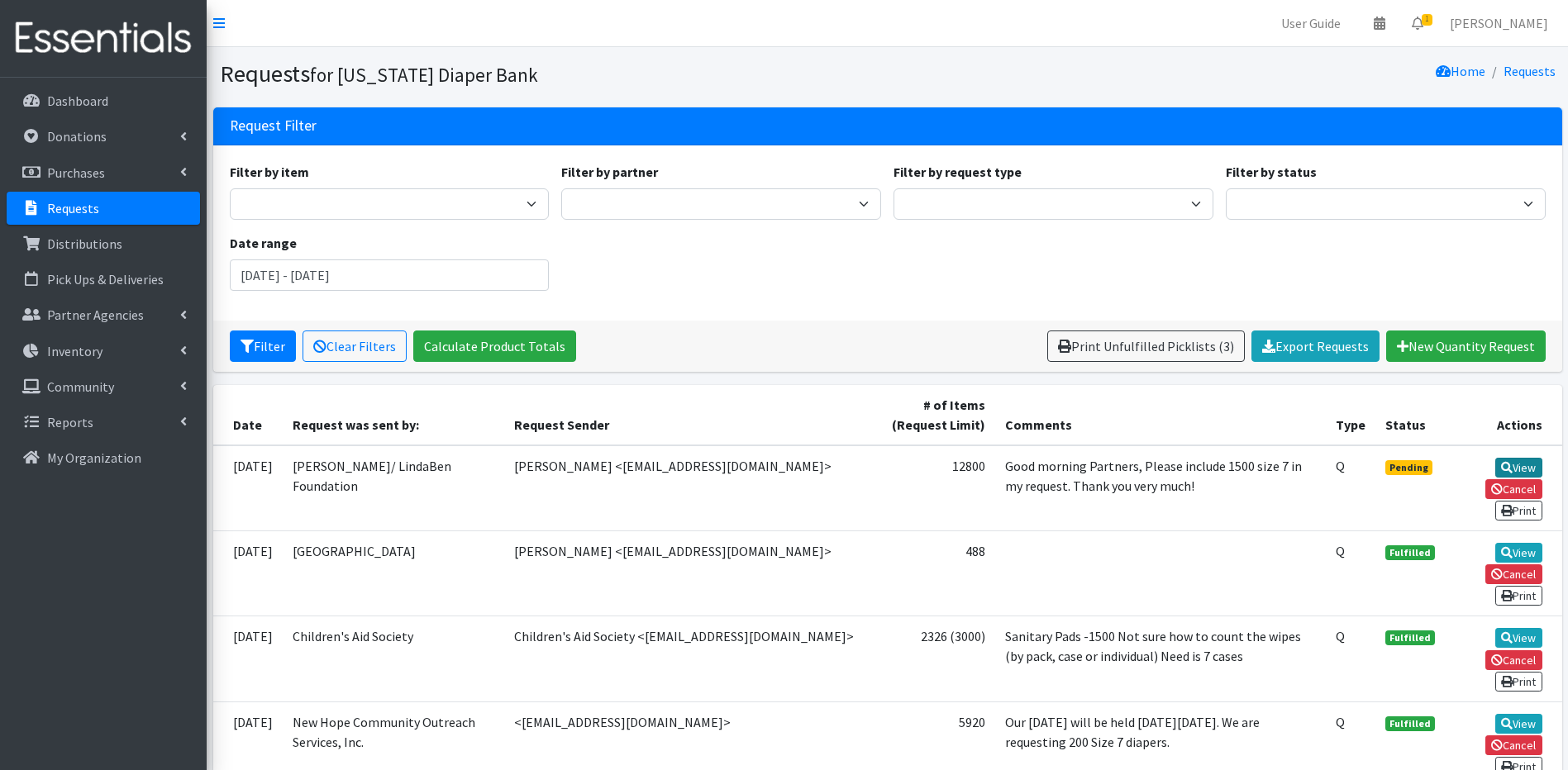
click at [1515, 458] on link "View" at bounding box center [1519, 467] width 47 height 20
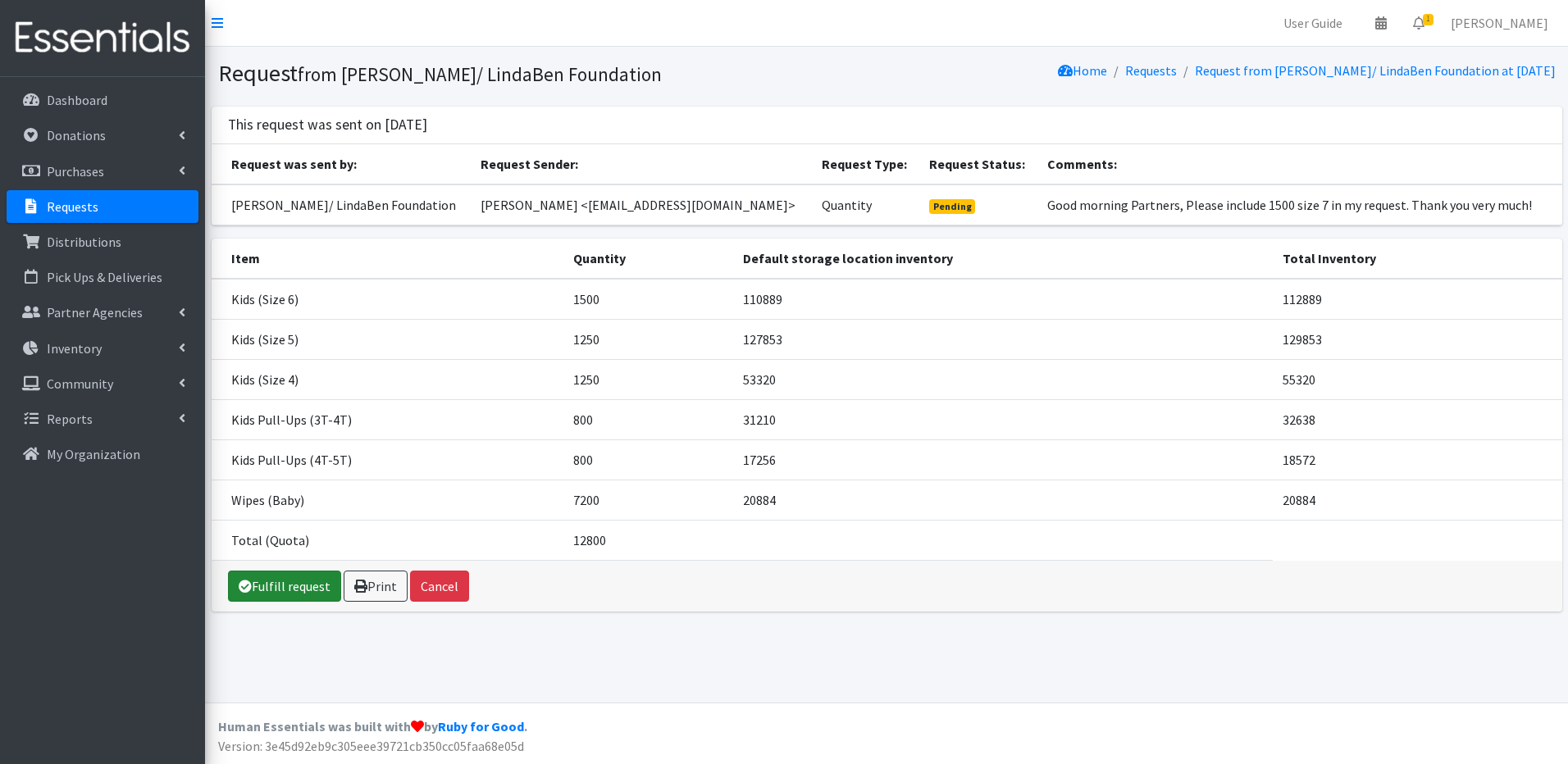
click at [254, 582] on link "Fulfill request" at bounding box center [284, 586] width 114 height 31
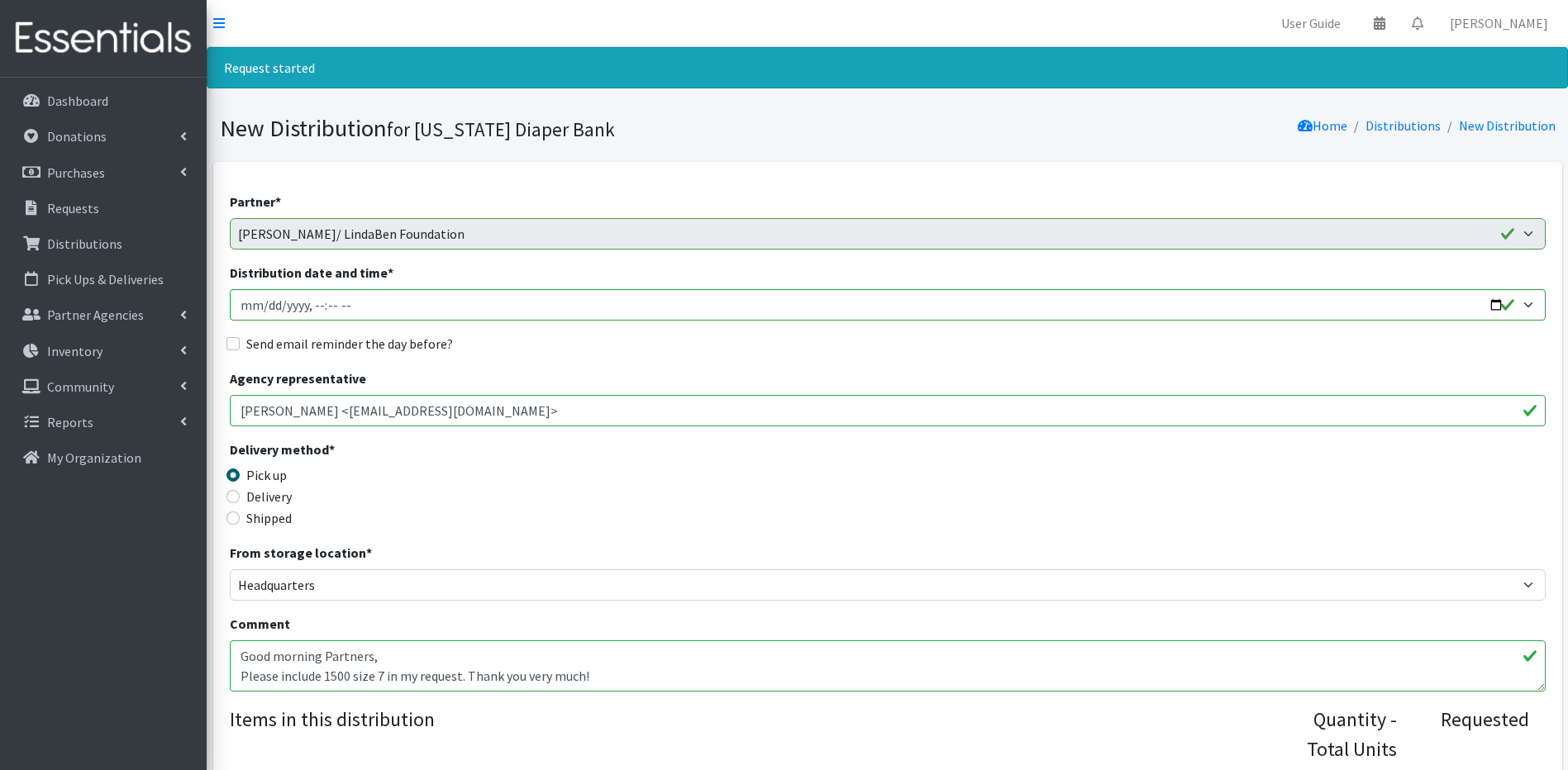
scroll to position [673, 0]
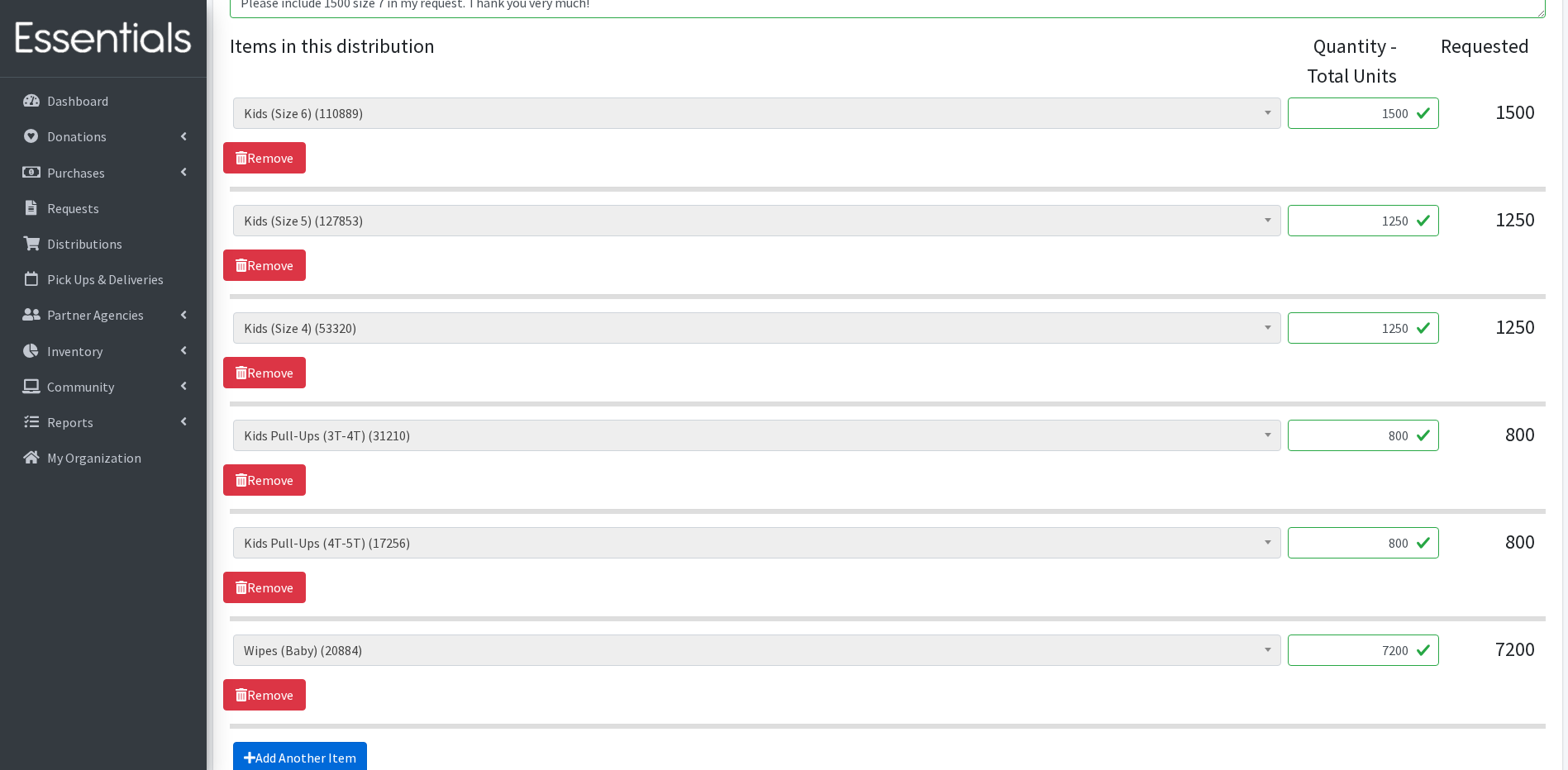
click at [287, 760] on link "Add Another Item" at bounding box center [300, 758] width 134 height 31
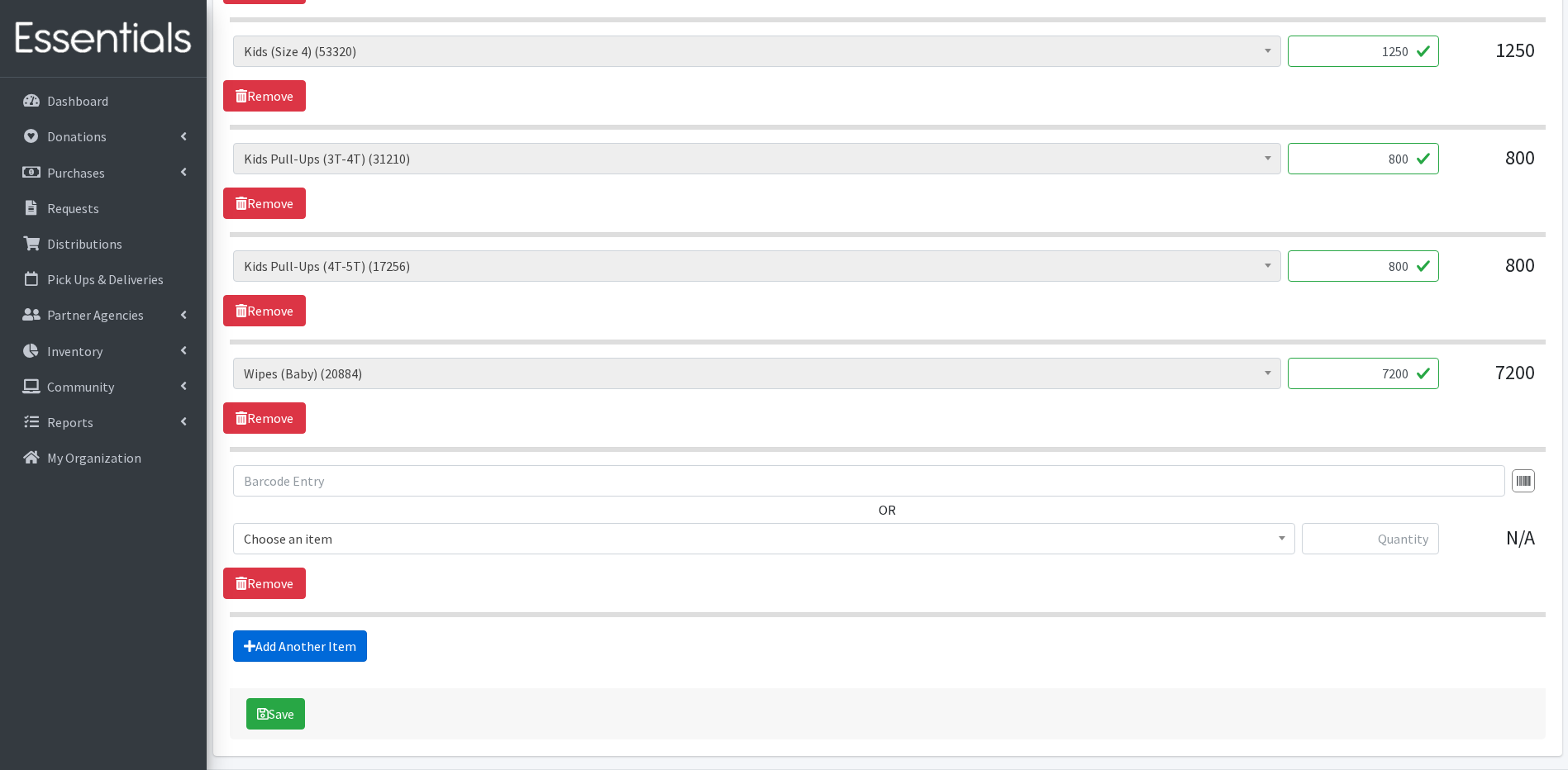
scroll to position [1011, 0]
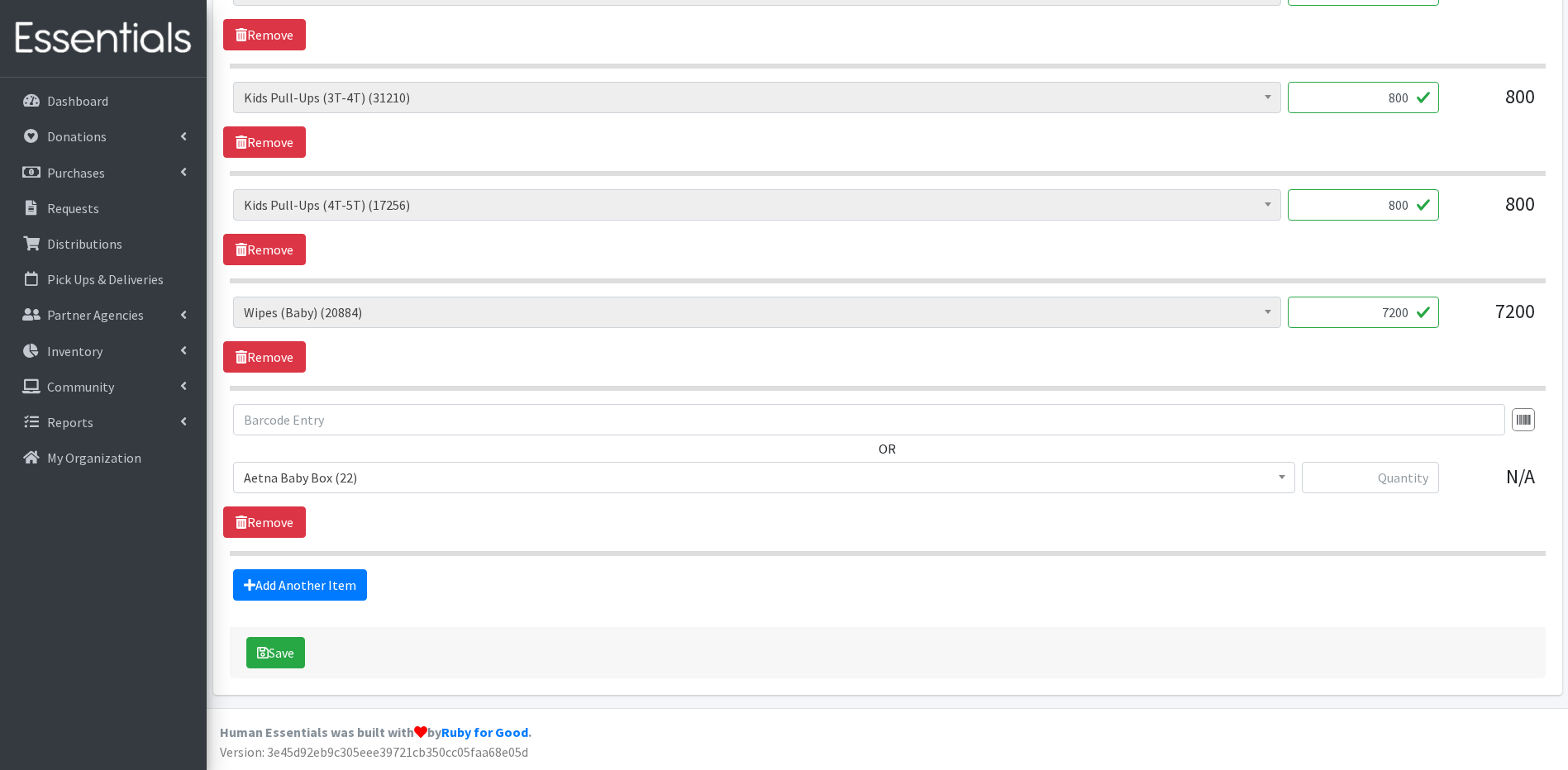
click at [1284, 477] on b at bounding box center [1282, 477] width 7 height 4
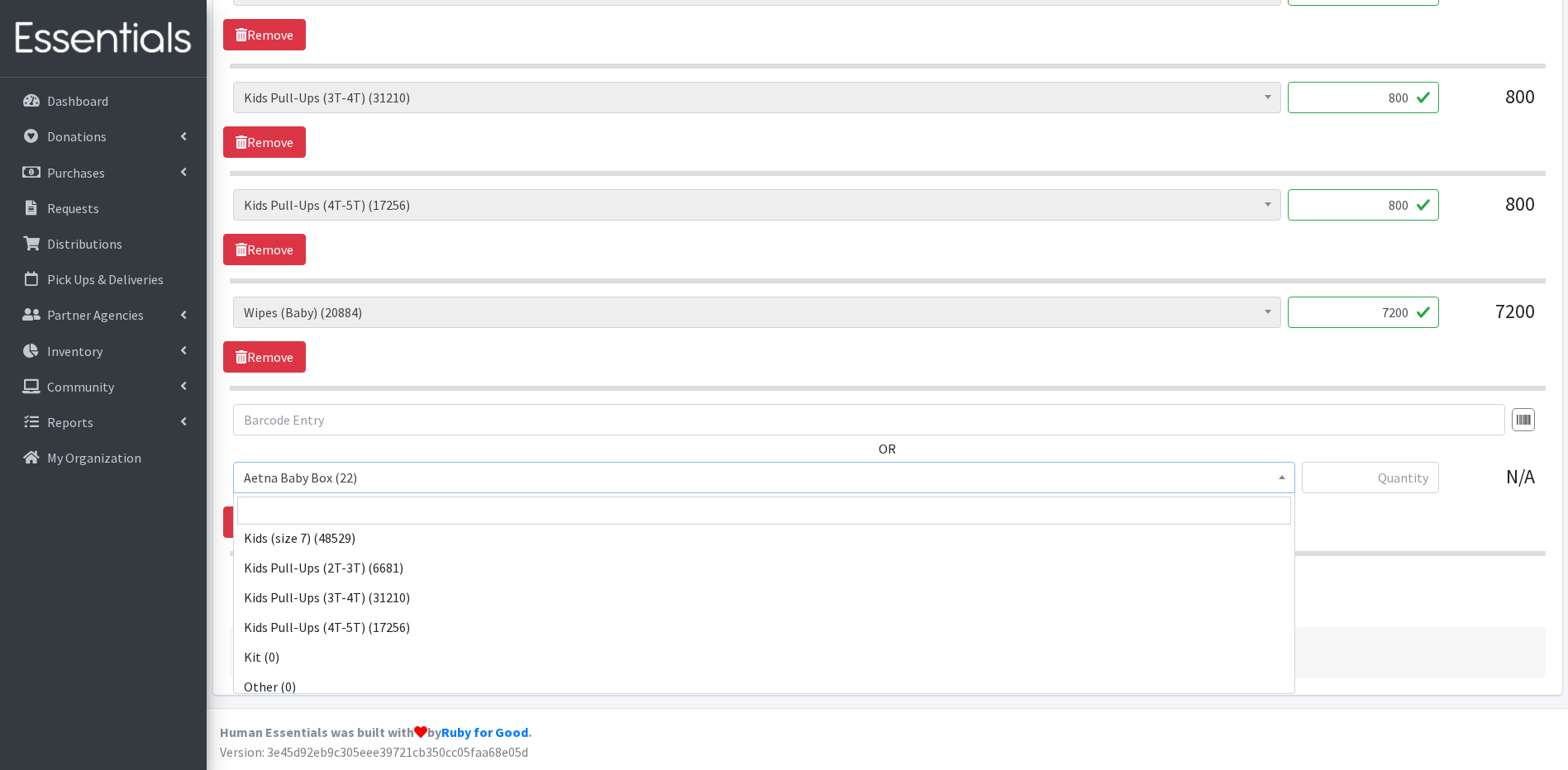
scroll to position [459, 0]
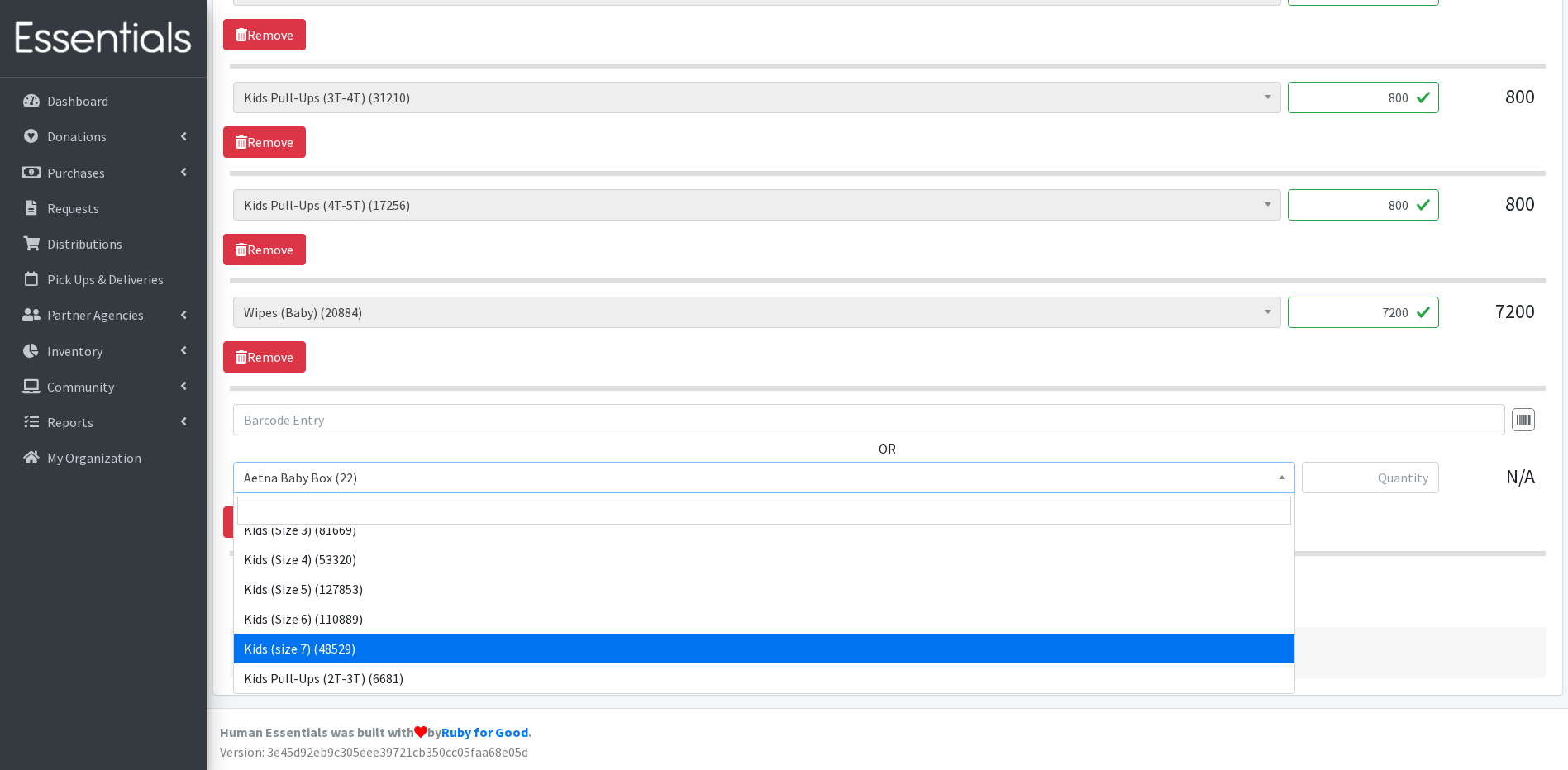
select select "14380"
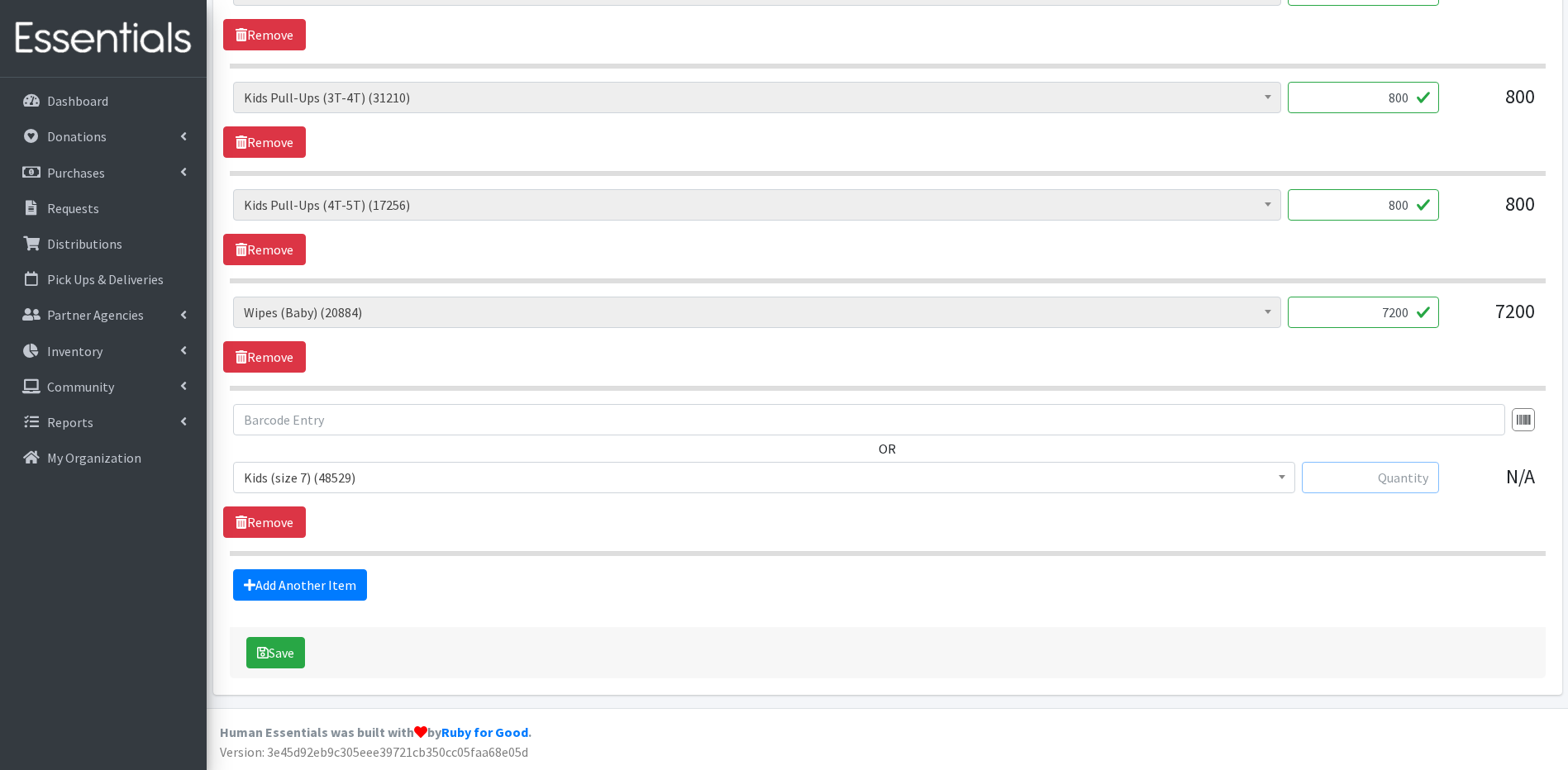
click at [1339, 483] on input "text" at bounding box center [1370, 478] width 137 height 31
type input "1500"
click at [259, 650] on icon "submit" at bounding box center [262, 652] width 11 height 13
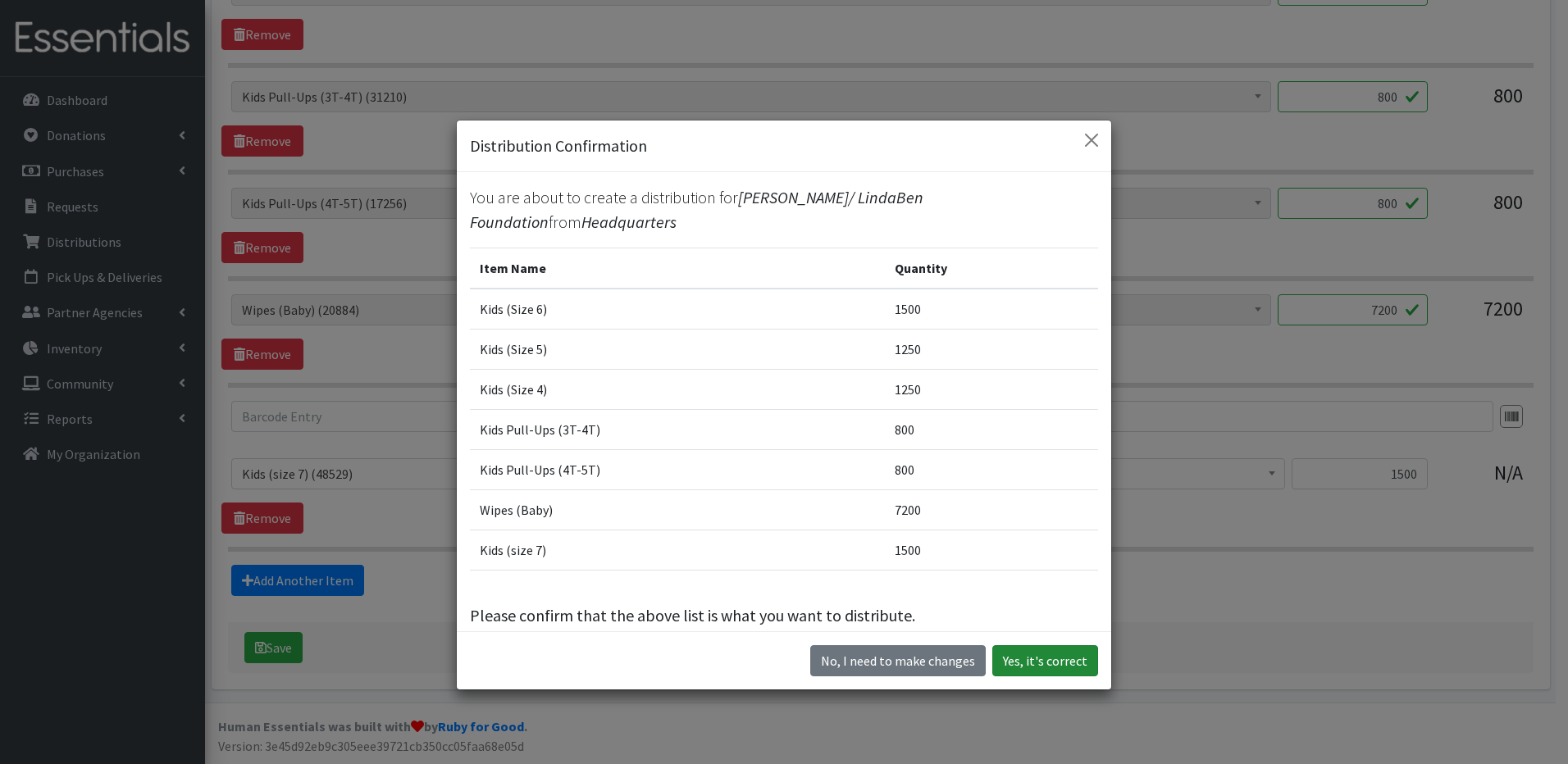
click at [1072, 668] on button "Yes, it's correct" at bounding box center [1045, 661] width 106 height 31
